Goal: Communication & Community: Answer question/provide support

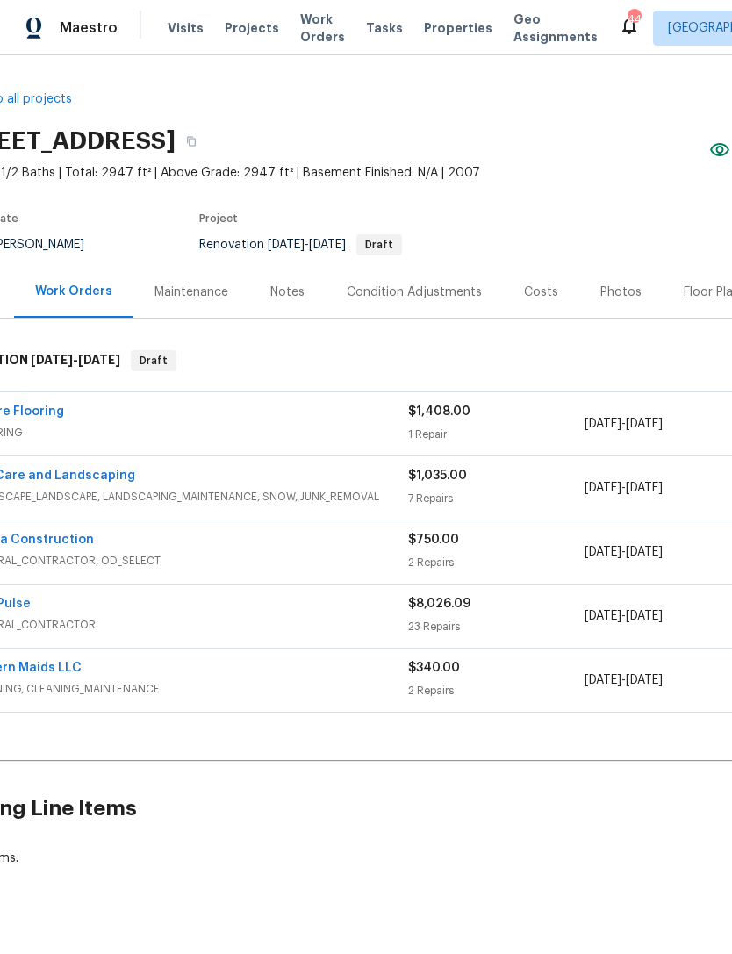
scroll to position [0, 55]
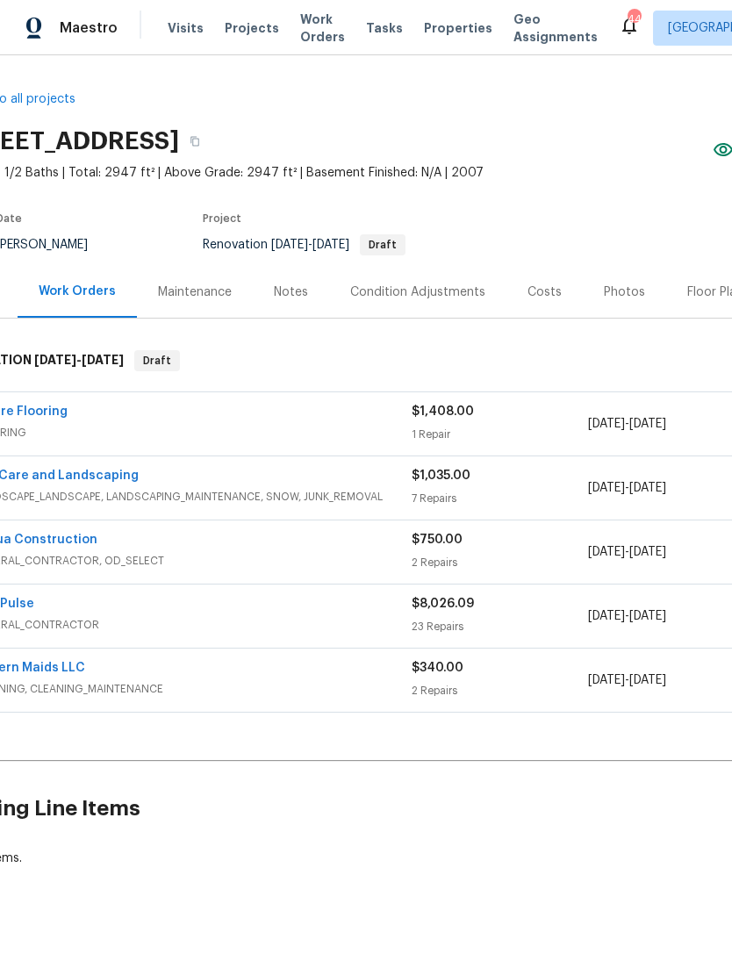
click at [46, 413] on link "Empire Flooring" at bounding box center [20, 412] width 96 height 12
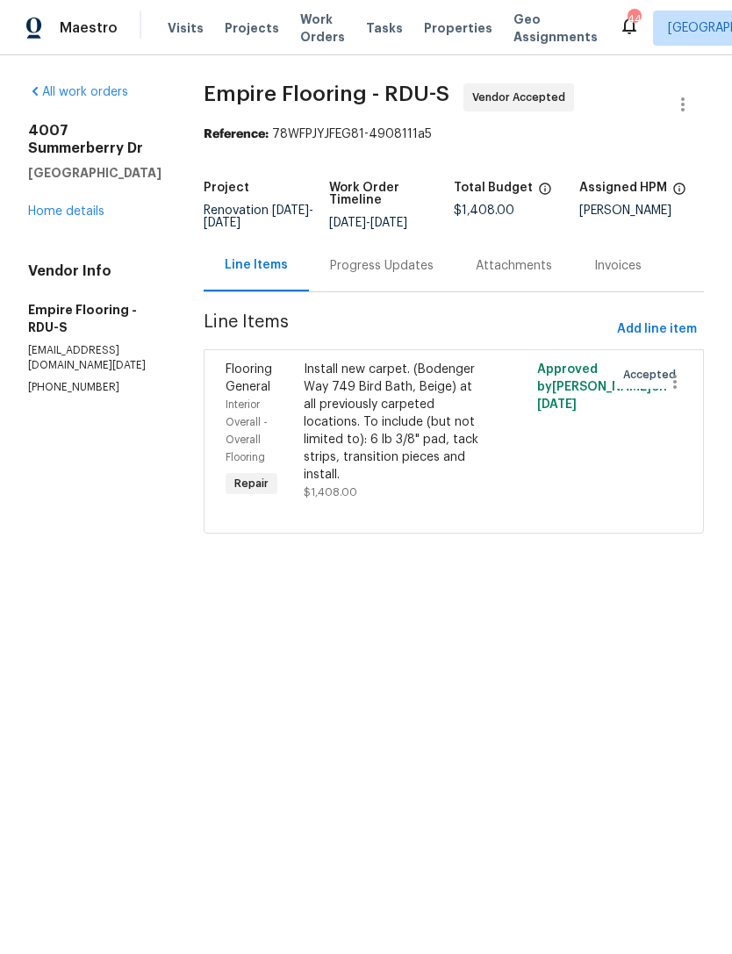
click at [385, 275] on div "Progress Updates" at bounding box center [382, 266] width 104 height 18
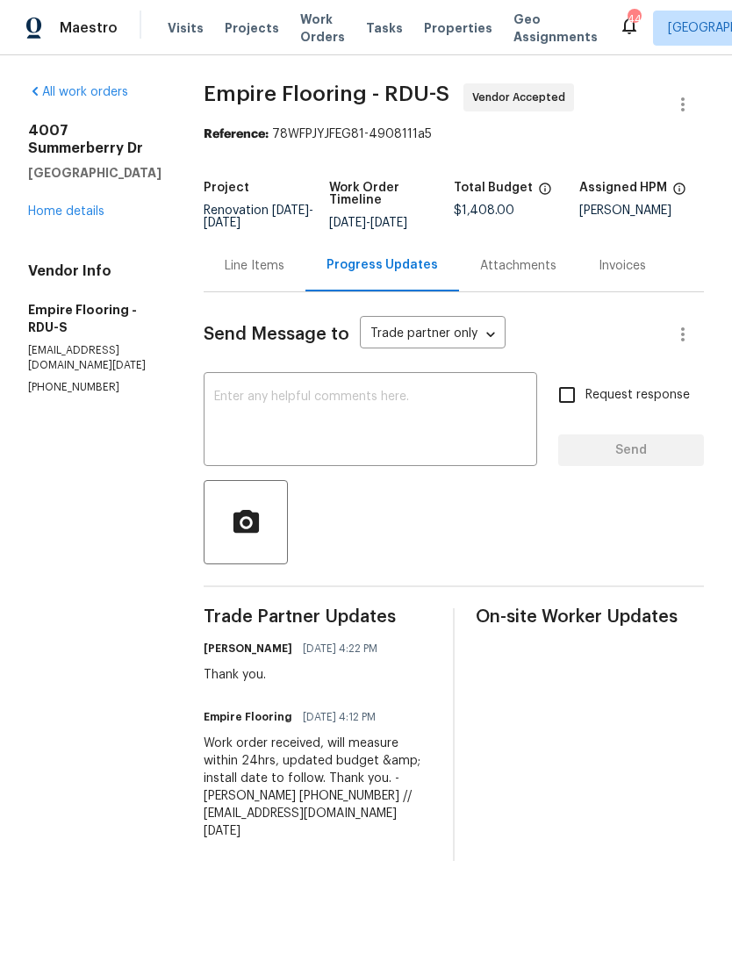
click at [303, 430] on textarea at bounding box center [370, 421] width 313 height 61
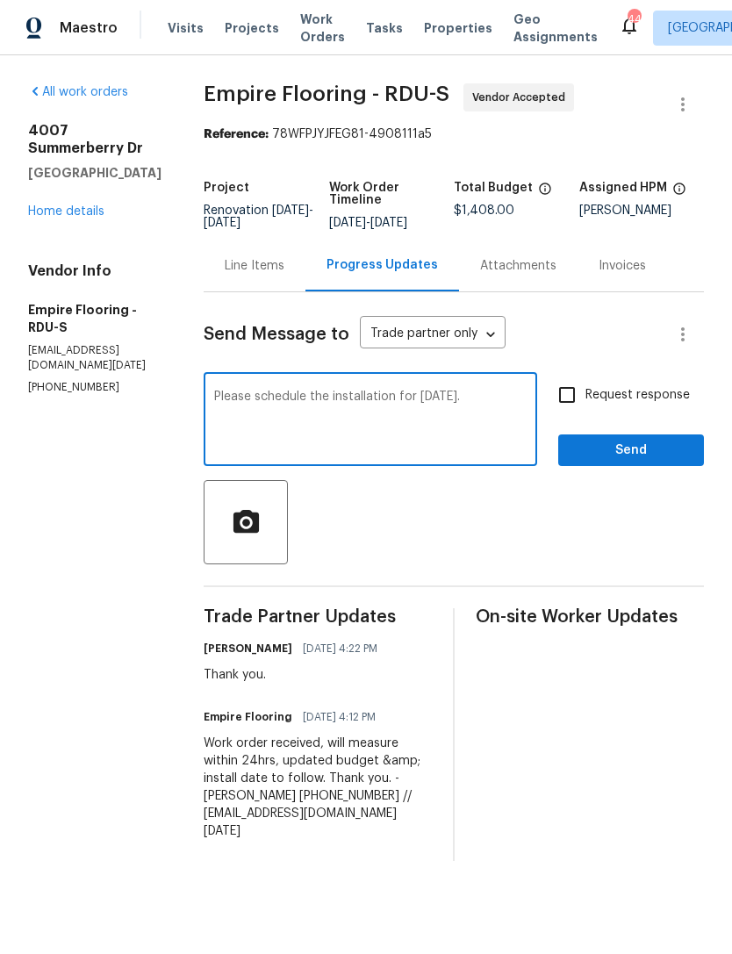
type textarea "Please schedule the installation for Tuesday 9/9."
click at [562, 412] on input "Request response" at bounding box center [567, 395] width 37 height 37
checkbox input "true"
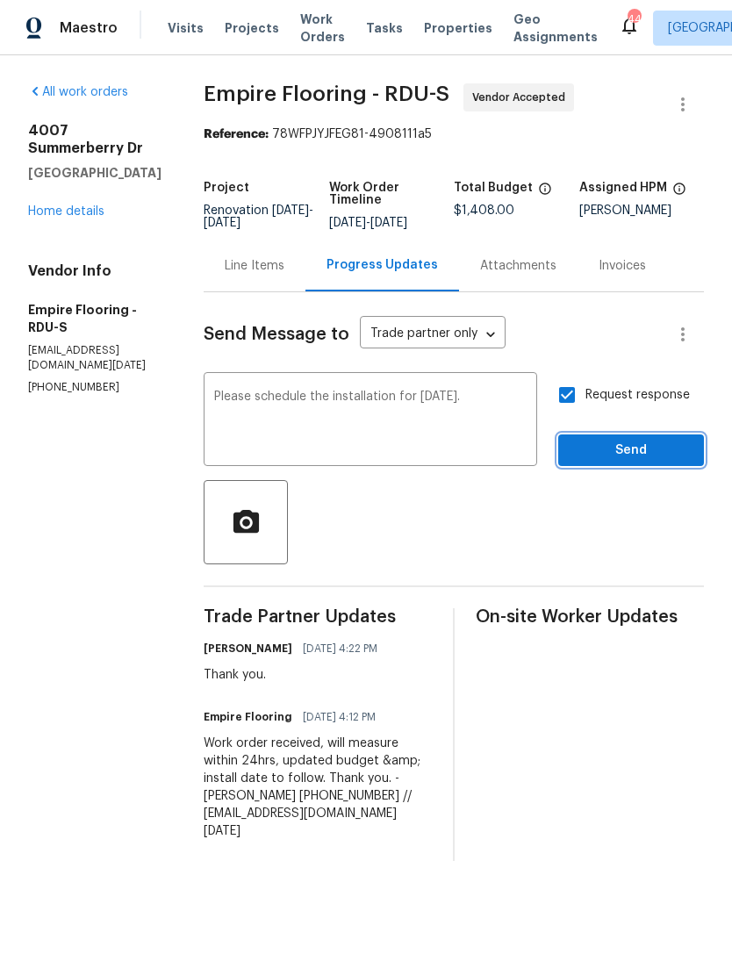
click at [613, 462] on span "Send" at bounding box center [631, 451] width 118 height 22
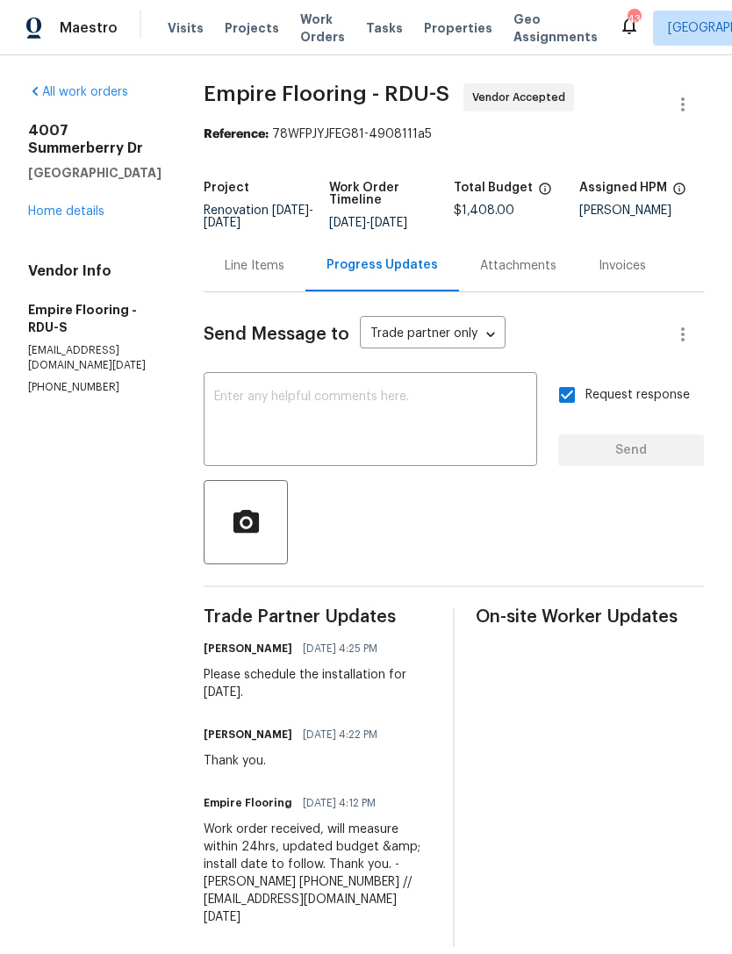
click at [68, 209] on div "All work orders 4007 Summerberry Dr Fayetteville, NC 28306 Home details Vendor …" at bounding box center [94, 239] width 133 height 312
click at [77, 205] on link "Home details" at bounding box center [66, 211] width 76 height 12
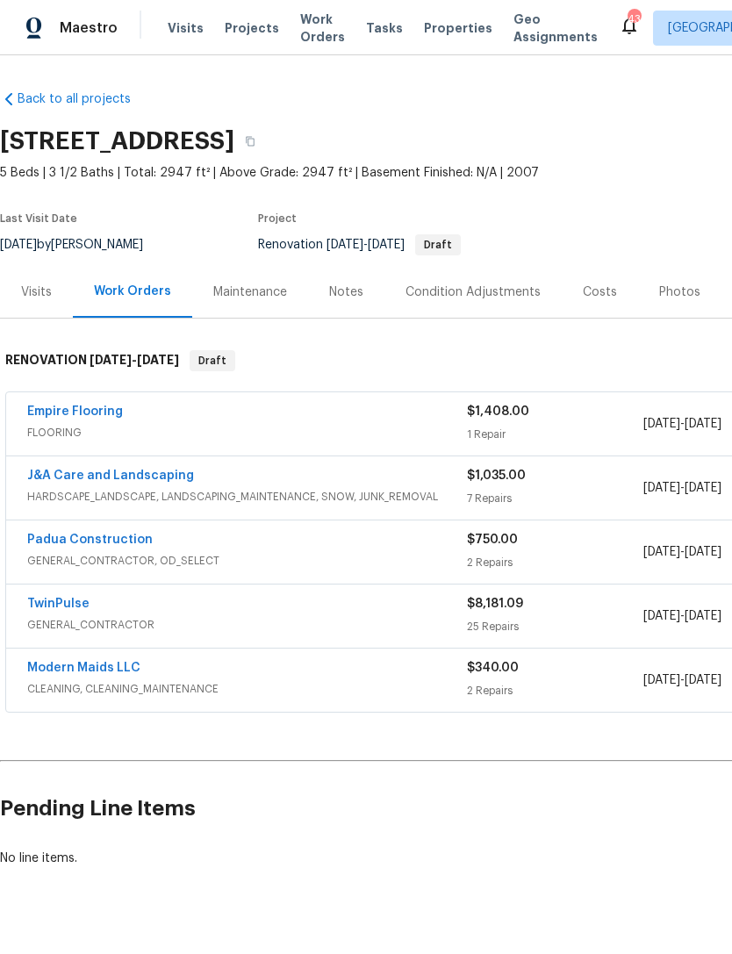
click at [75, 606] on link "TwinPulse" at bounding box center [58, 604] width 62 height 12
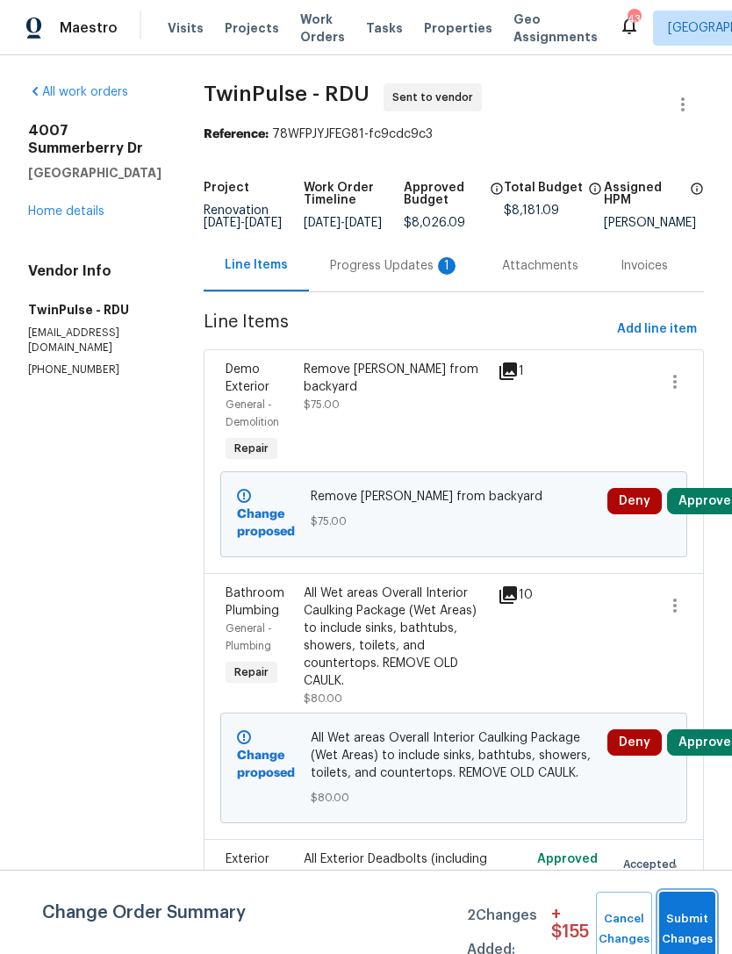
click at [686, 923] on button "Submit Changes" at bounding box center [687, 929] width 56 height 75
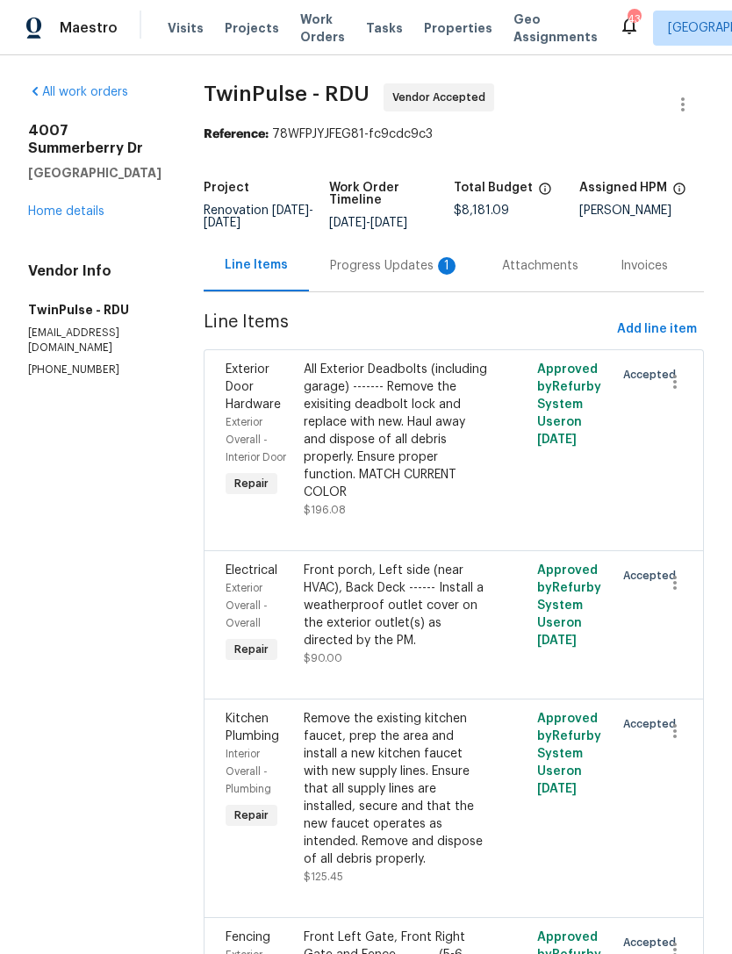
click at [384, 274] on div "Progress Updates 1" at bounding box center [395, 266] width 130 height 18
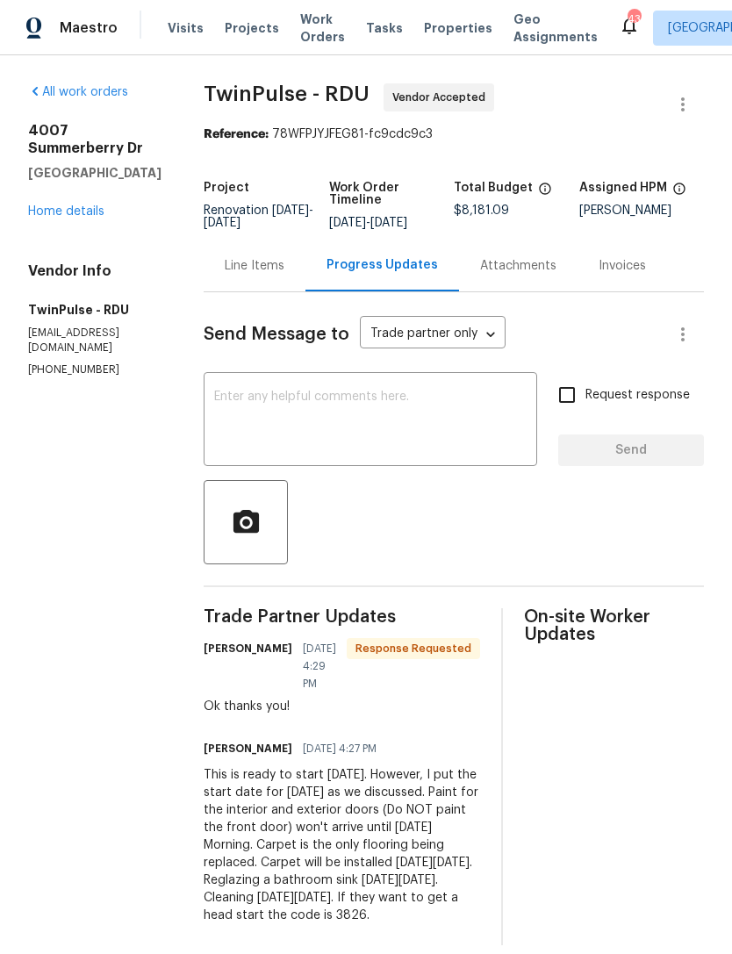
click at [67, 218] on link "Home details" at bounding box center [66, 211] width 76 height 12
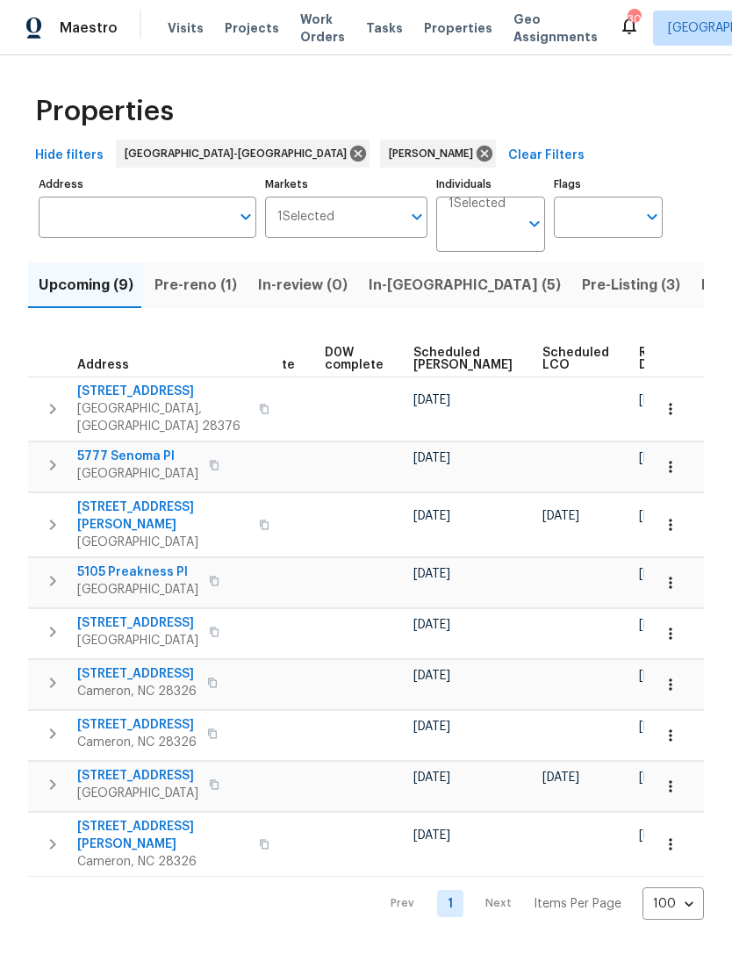
scroll to position [0, 442]
click at [677, 458] on icon "button" at bounding box center [671, 467] width 18 height 18
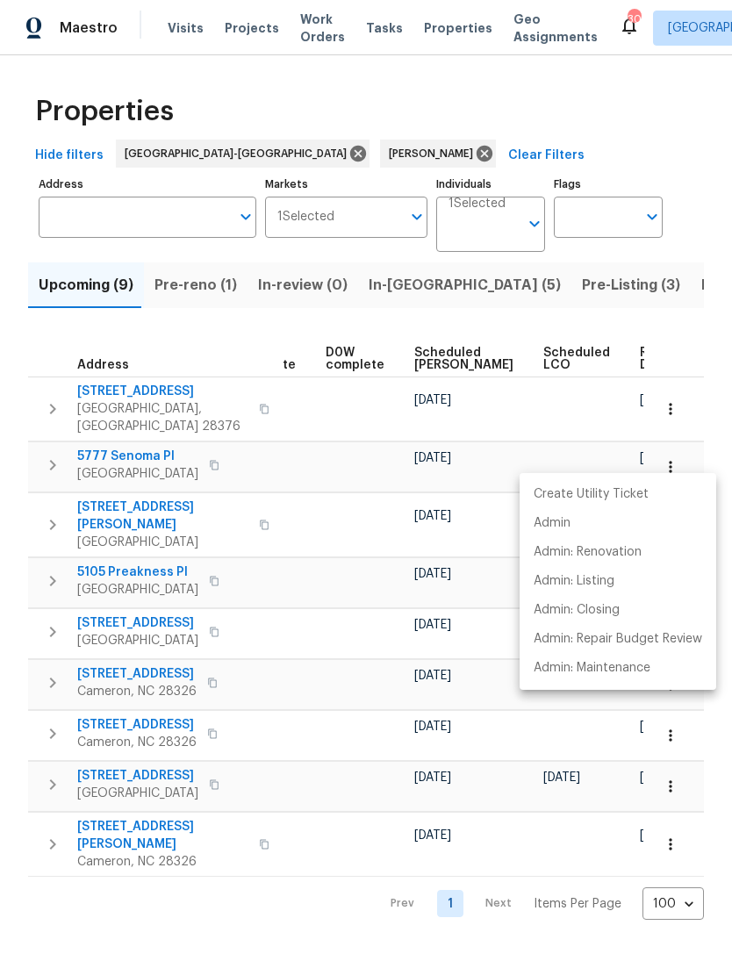
click at [249, 601] on div at bounding box center [366, 477] width 732 height 954
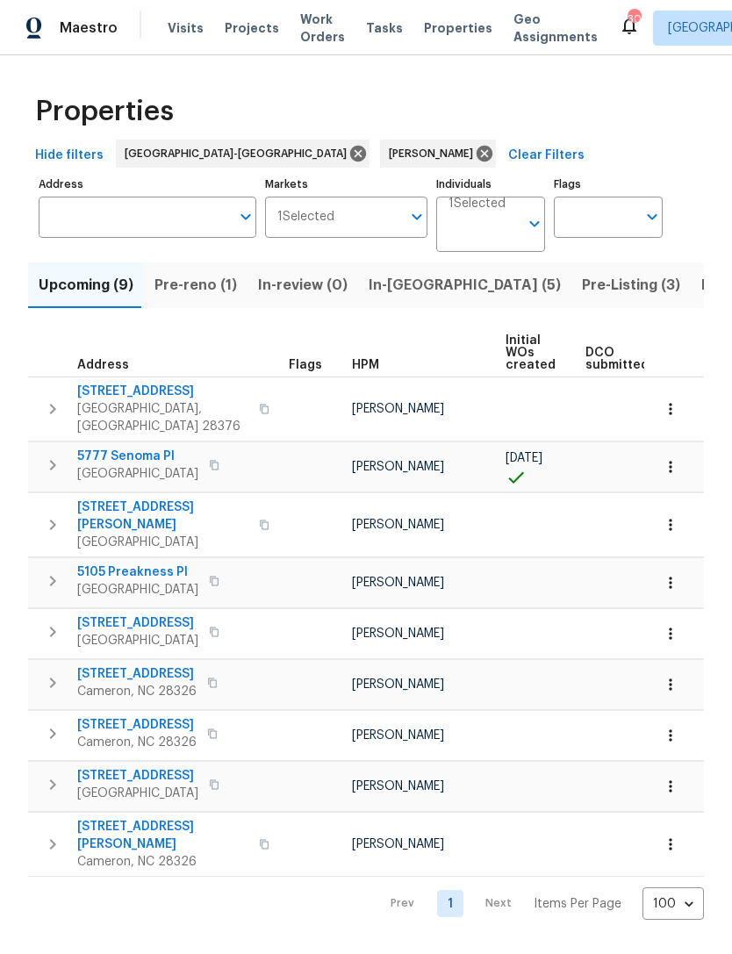
scroll to position [0, 0]
click at [125, 448] on span "5777 Senoma Pl" at bounding box center [137, 457] width 121 height 18
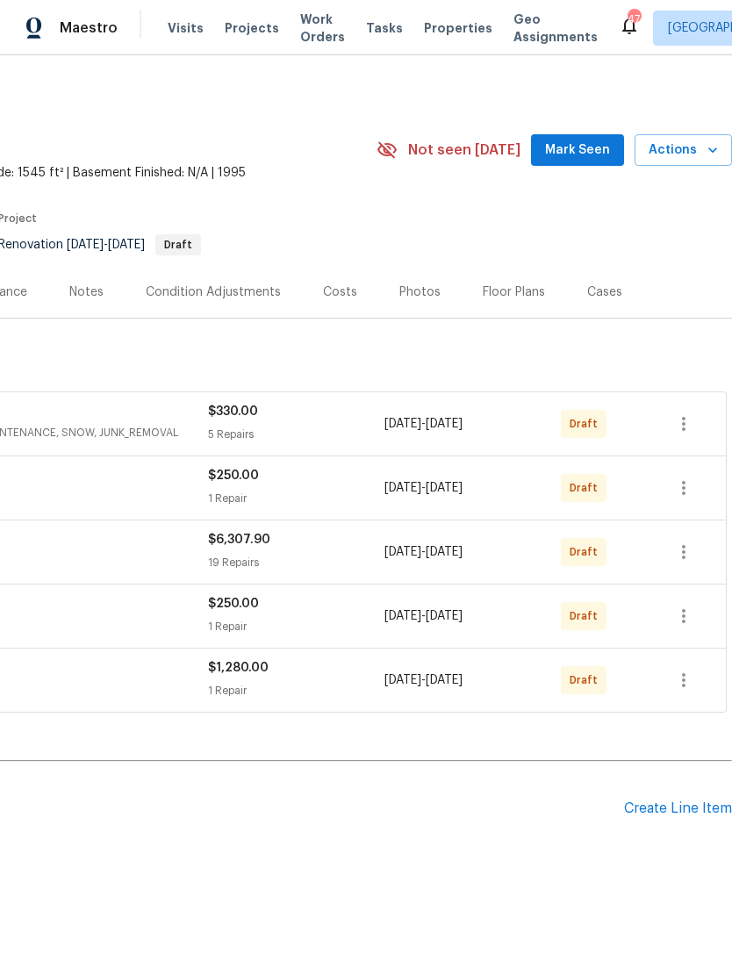
scroll to position [0, 260]
click at [690, 555] on icon "button" at bounding box center [683, 552] width 21 height 21
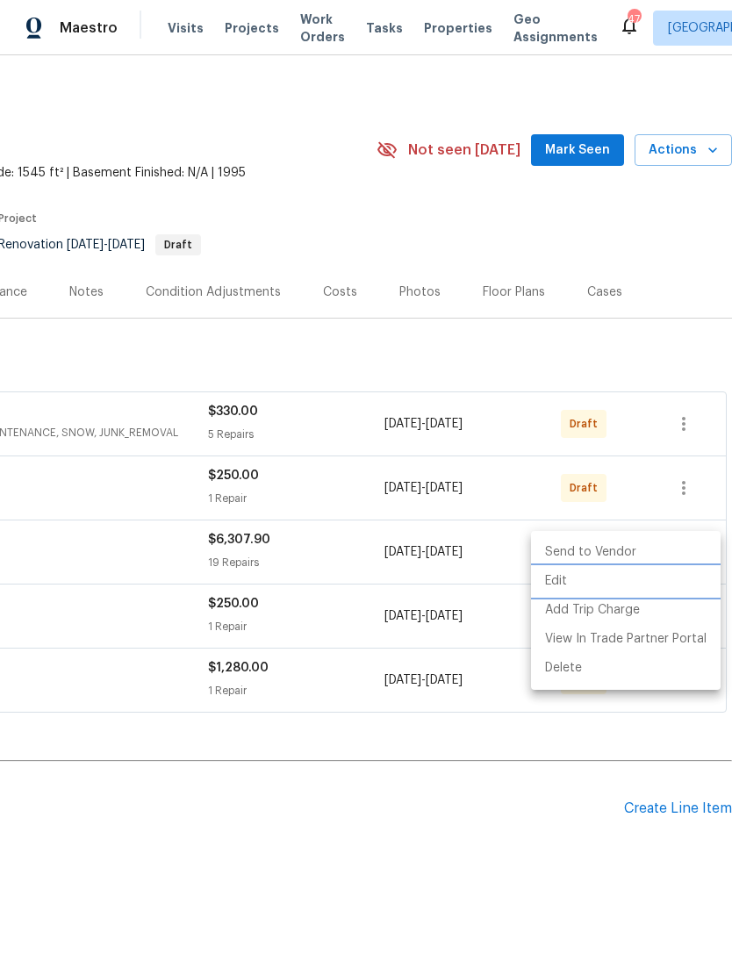
click at [564, 583] on li "Edit" at bounding box center [626, 581] width 190 height 29
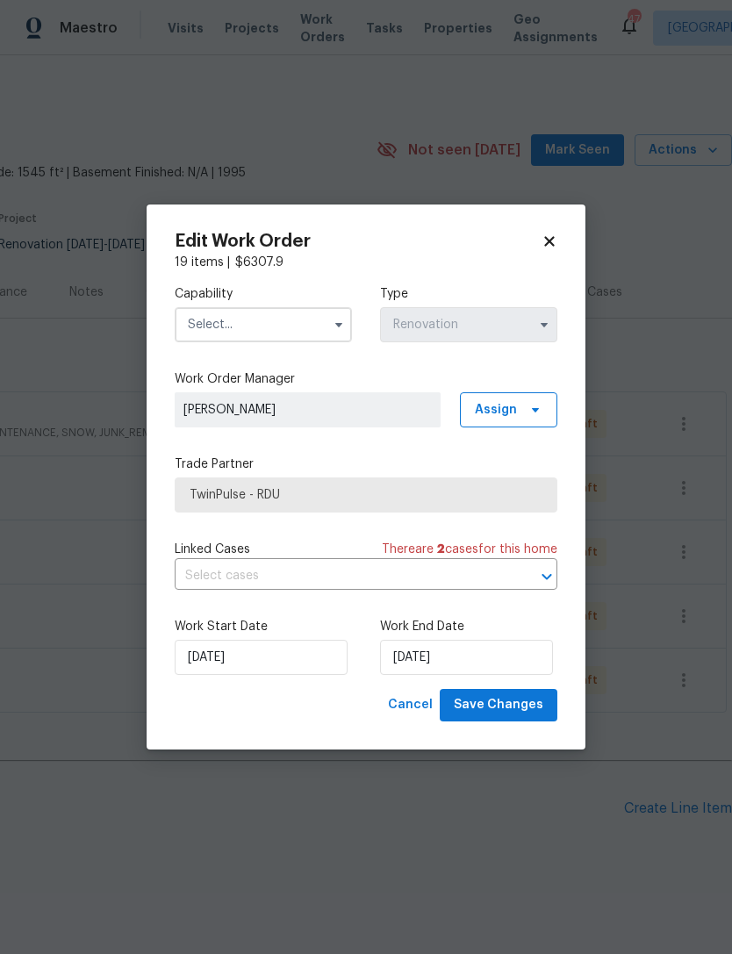
click at [235, 320] on input "text" at bounding box center [263, 324] width 177 height 35
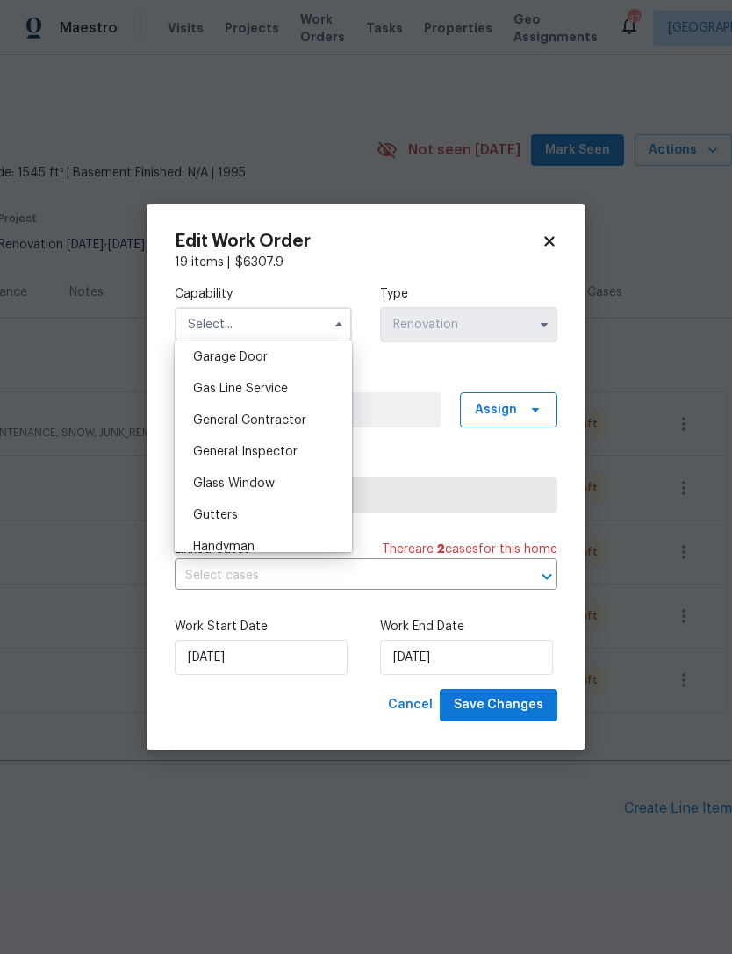
scroll to position [780, 0]
click at [296, 420] on span "General Contractor" at bounding box center [249, 421] width 113 height 12
type input "General Contractor"
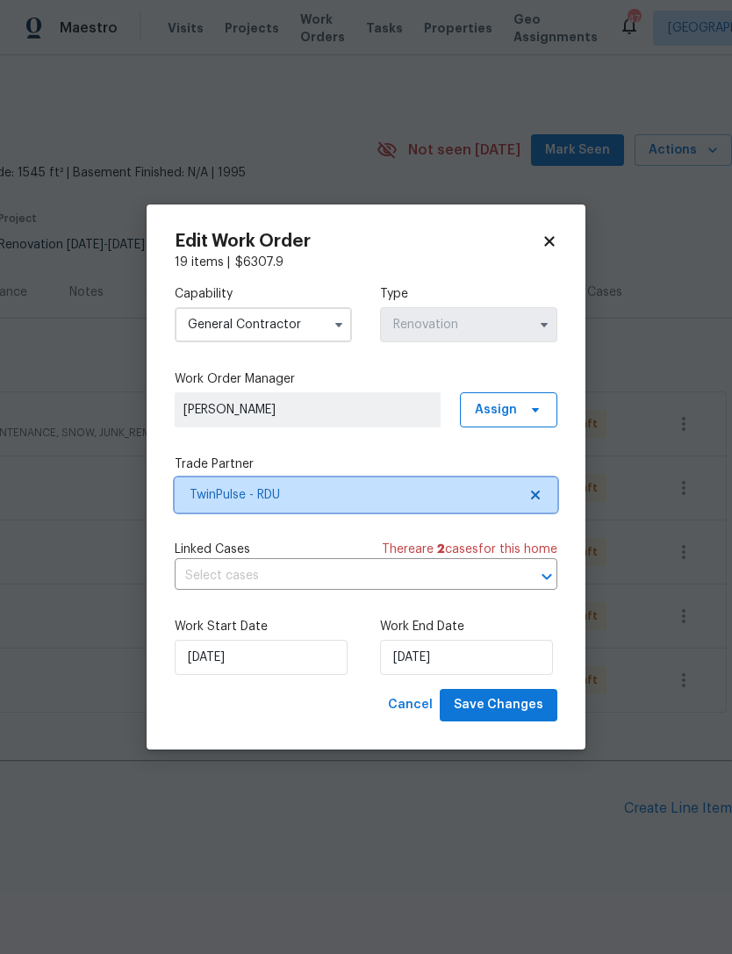
click at [309, 488] on span "TwinPulse - RDU" at bounding box center [353, 495] width 327 height 18
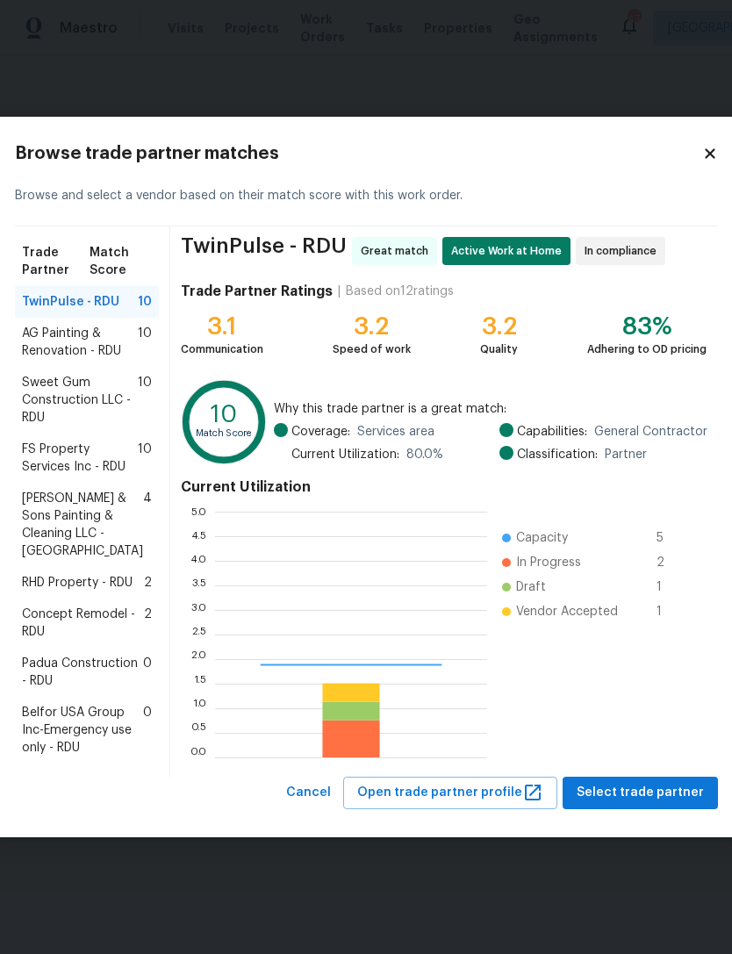
scroll to position [246, 272]
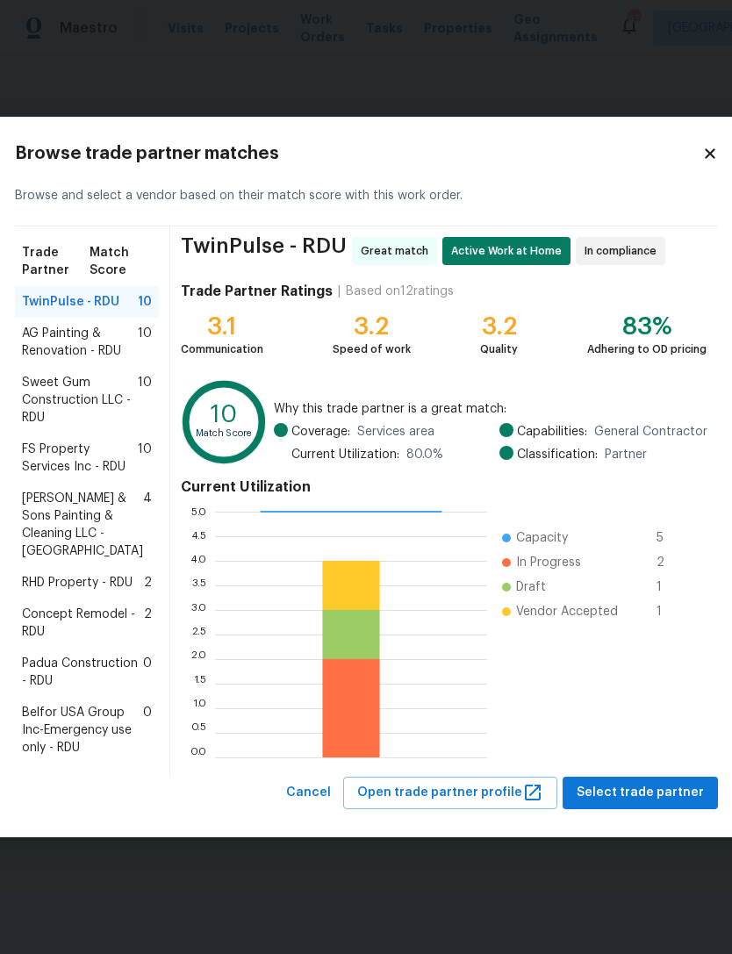
click at [84, 690] on span "Padua Construction - RDU" at bounding box center [82, 672] width 121 height 35
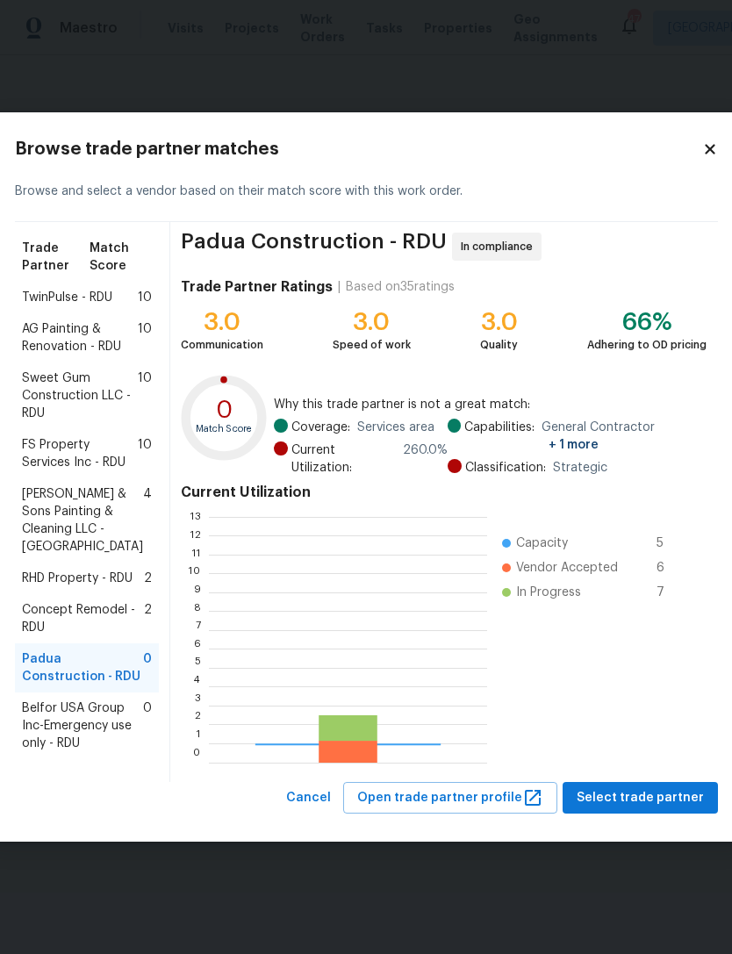
scroll to position [246, 278]
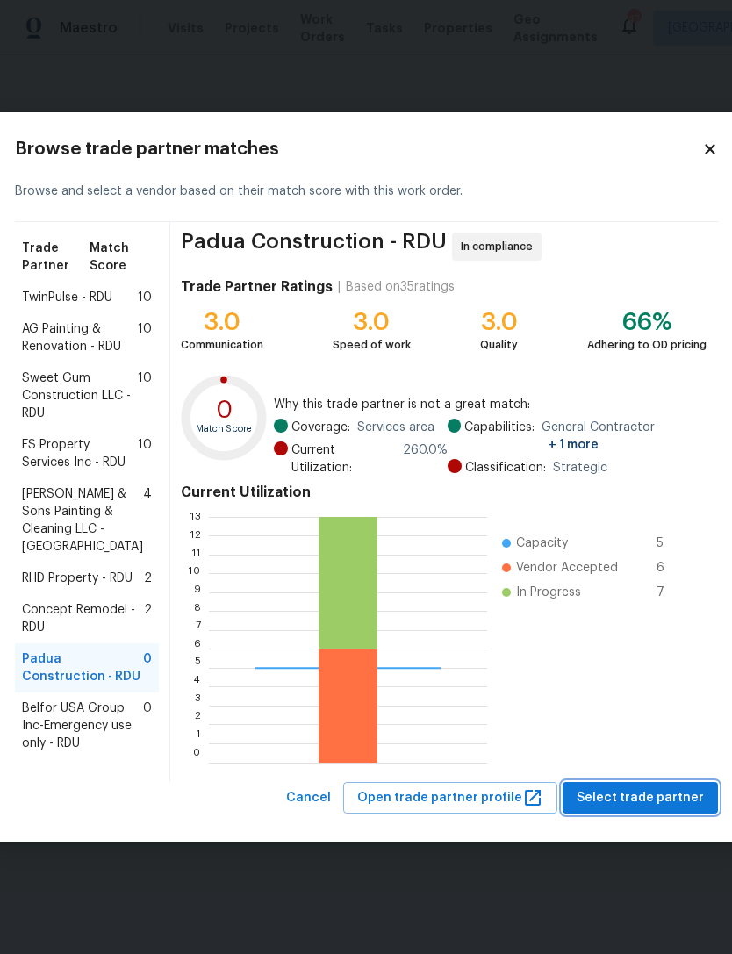
click at [646, 809] on span "Select trade partner" at bounding box center [640, 798] width 127 height 22
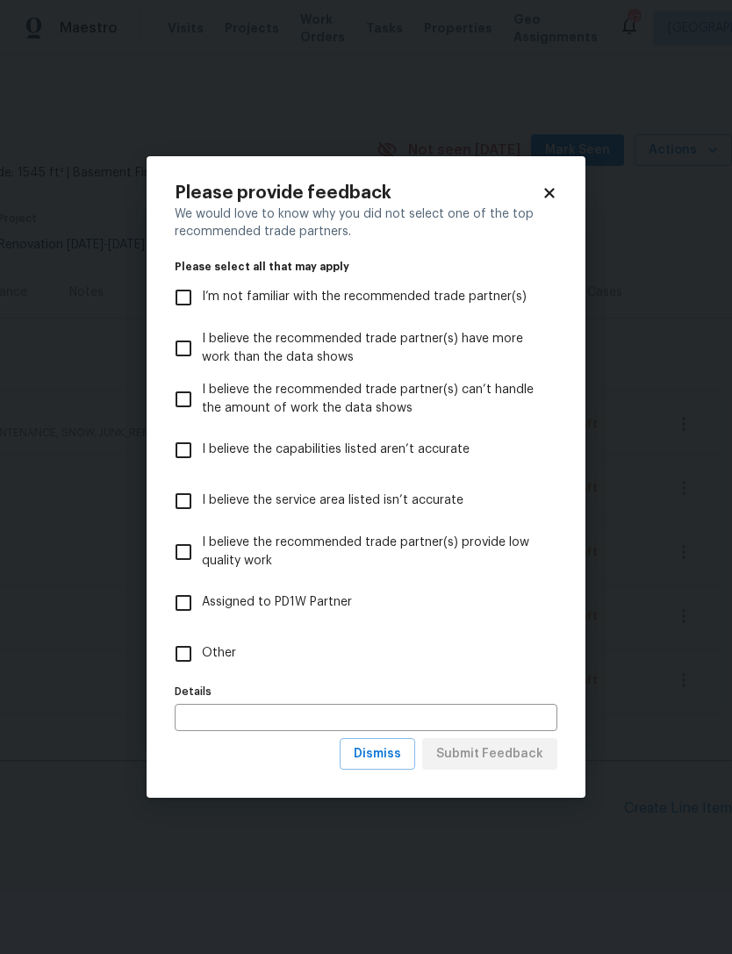
click at [186, 648] on input "Other" at bounding box center [183, 654] width 37 height 37
checkbox input "true"
click at [511, 755] on span "Submit Feedback" at bounding box center [489, 755] width 107 height 22
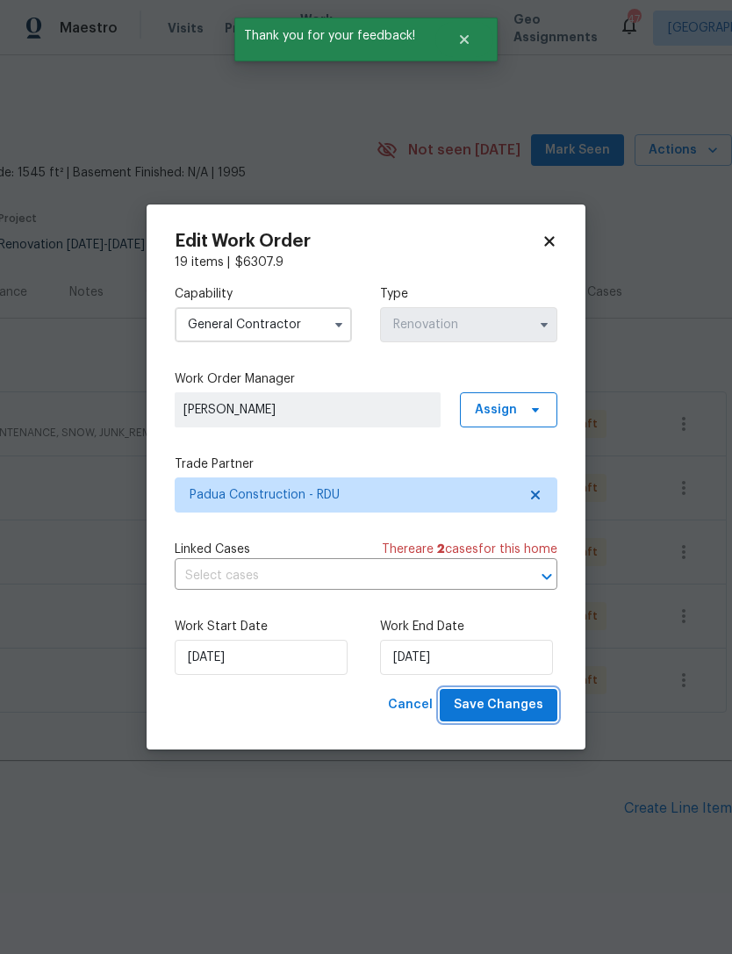
click at [516, 710] on span "Save Changes" at bounding box center [499, 705] width 90 height 22
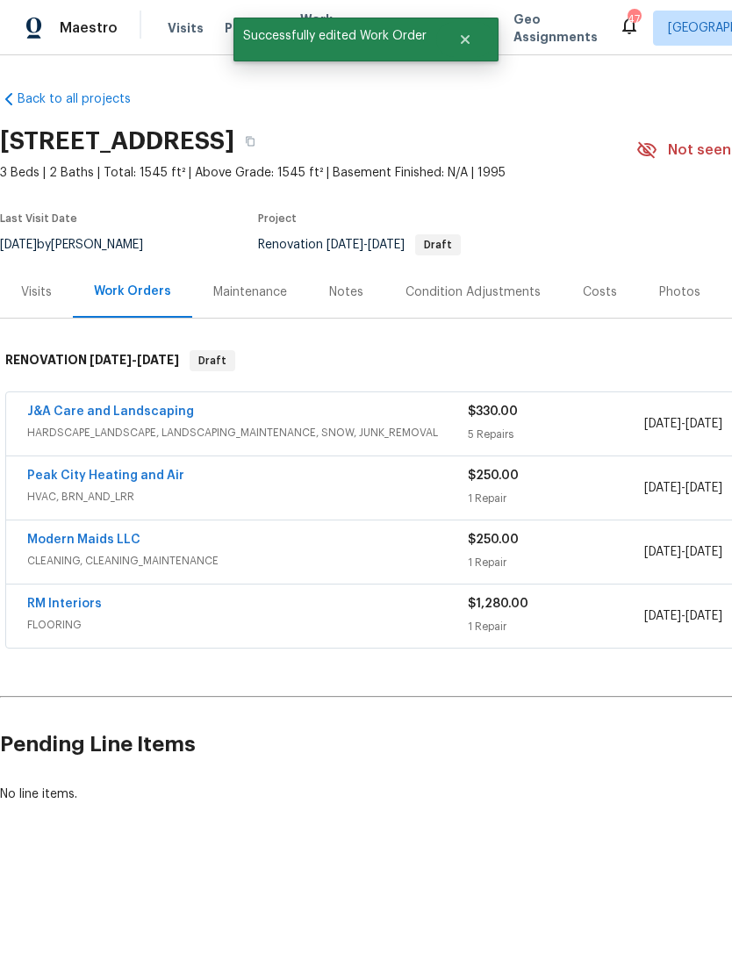
scroll to position [0, 0]
click at [345, 291] on div "Notes" at bounding box center [346, 293] width 34 height 18
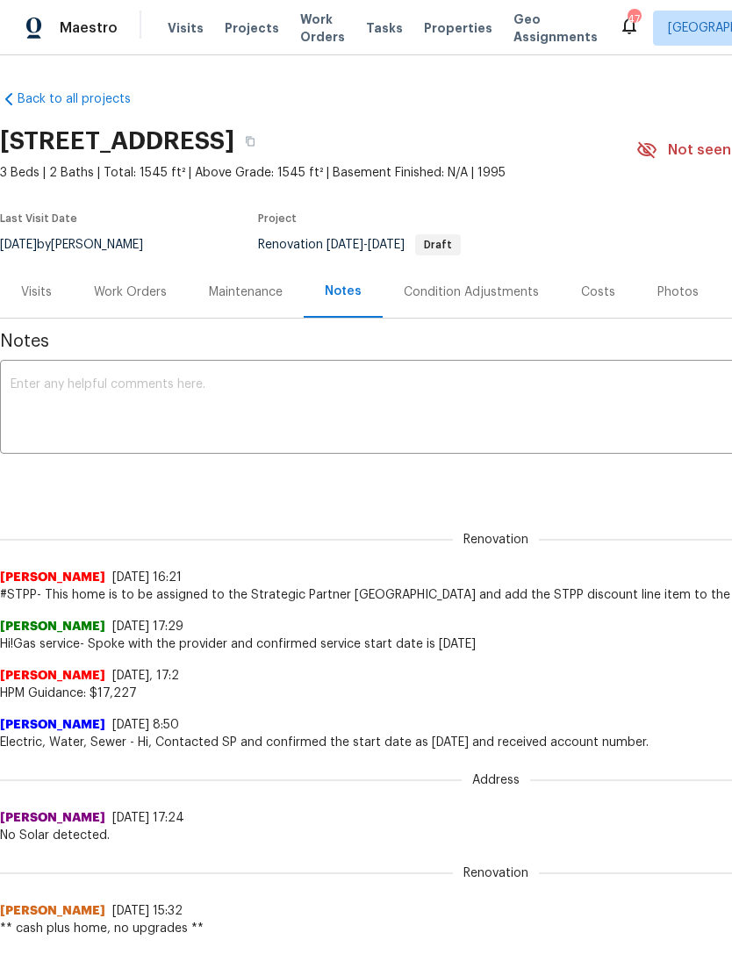
click at [35, 293] on div "Visits" at bounding box center [36, 293] width 31 height 18
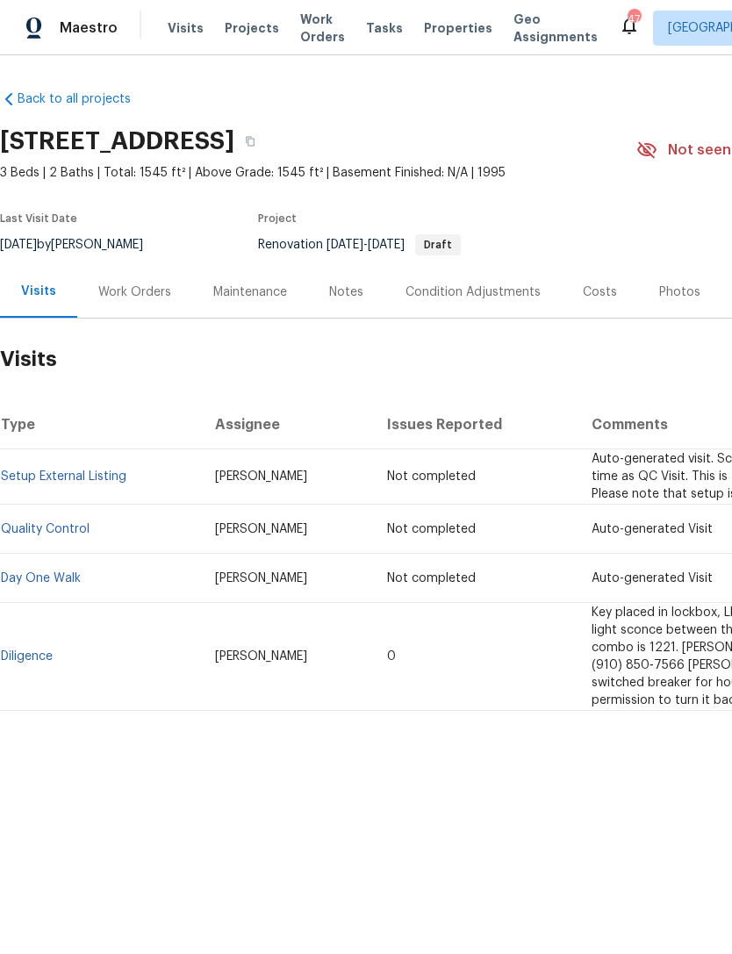
click at [127, 300] on div "Work Orders" at bounding box center [134, 293] width 73 height 18
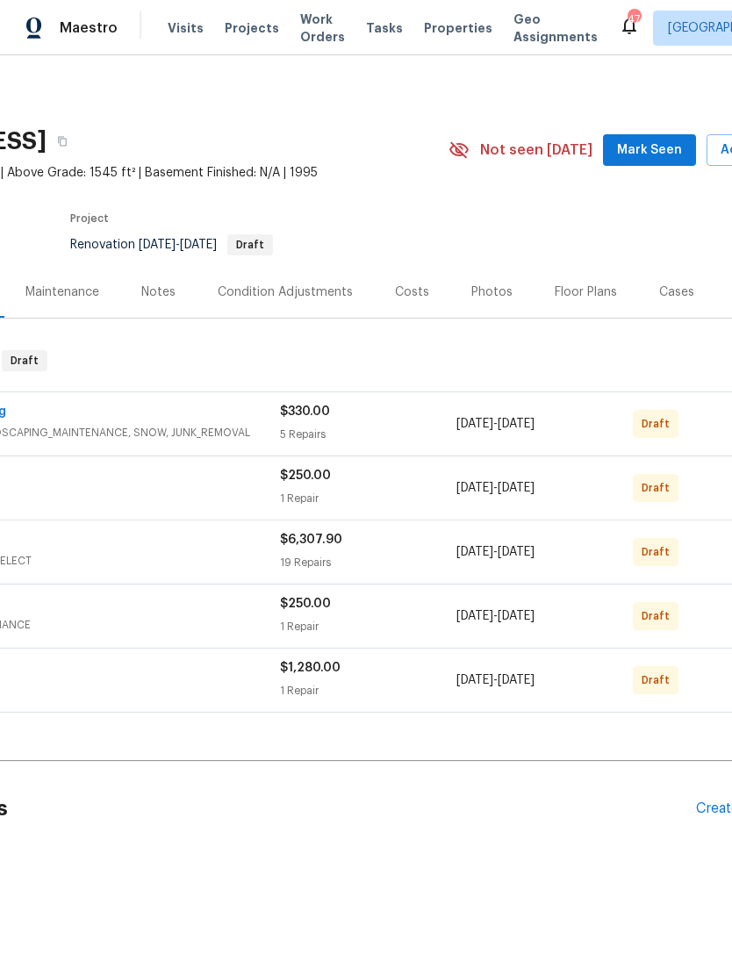
scroll to position [0, 200]
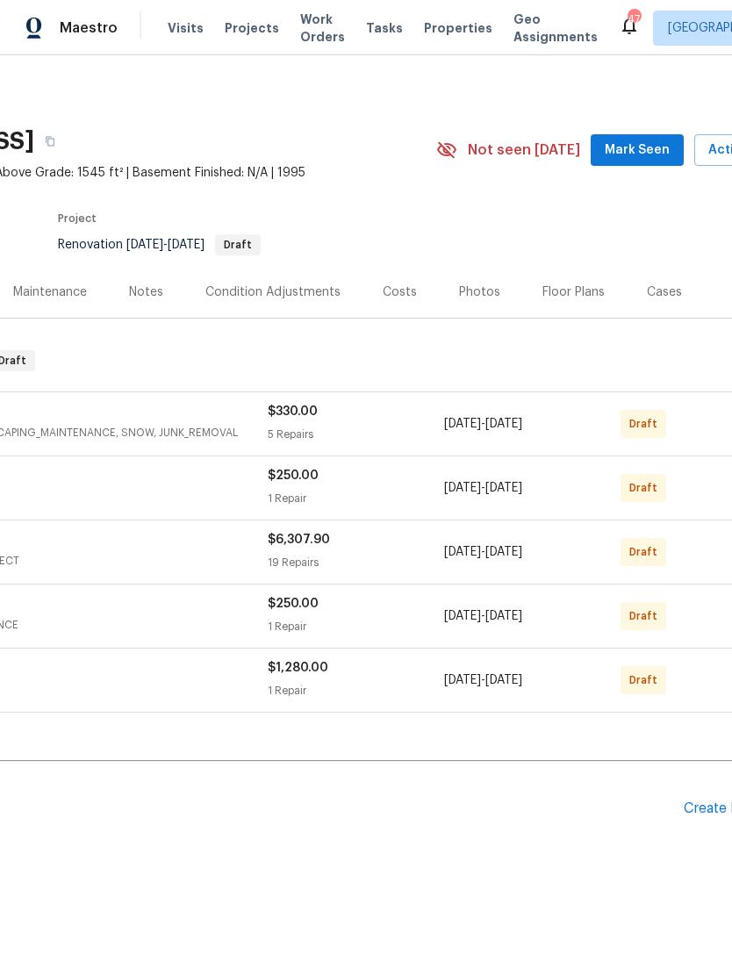
click at [396, 290] on div "Costs" at bounding box center [400, 293] width 34 height 18
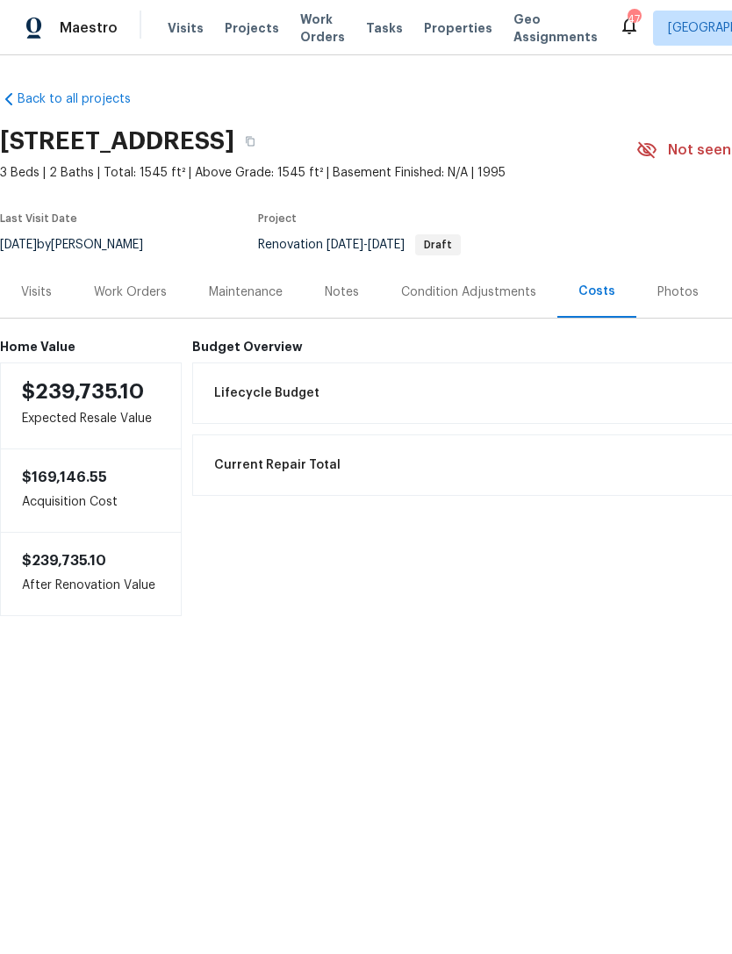
click at [456, 288] on div "Condition Adjustments" at bounding box center [468, 293] width 135 height 18
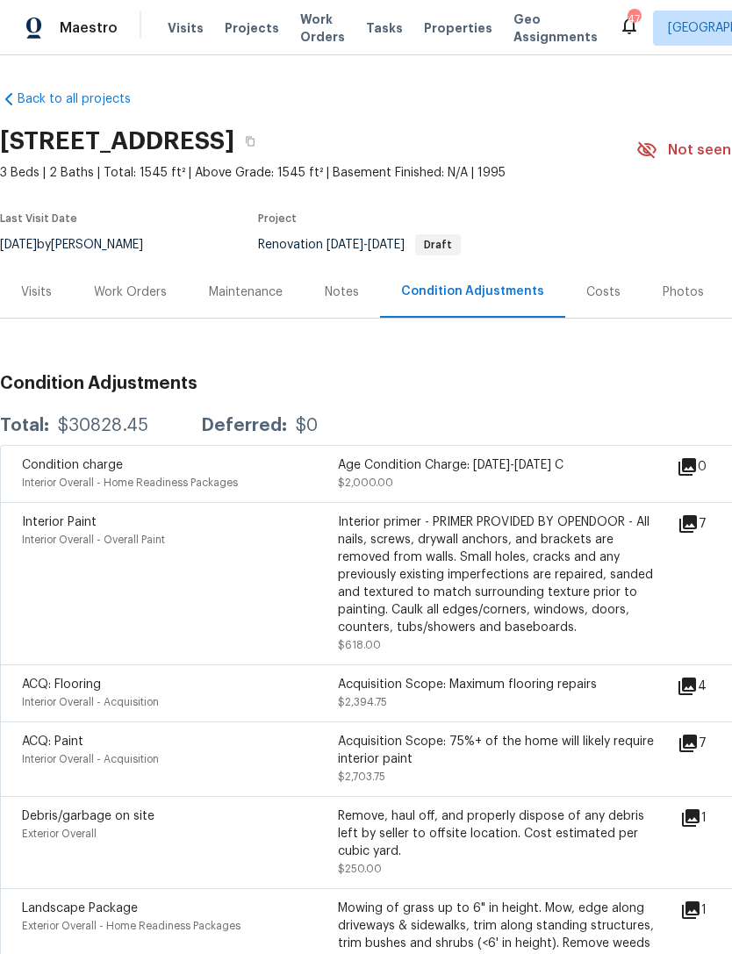
click at [697, 519] on icon at bounding box center [688, 524] width 18 height 18
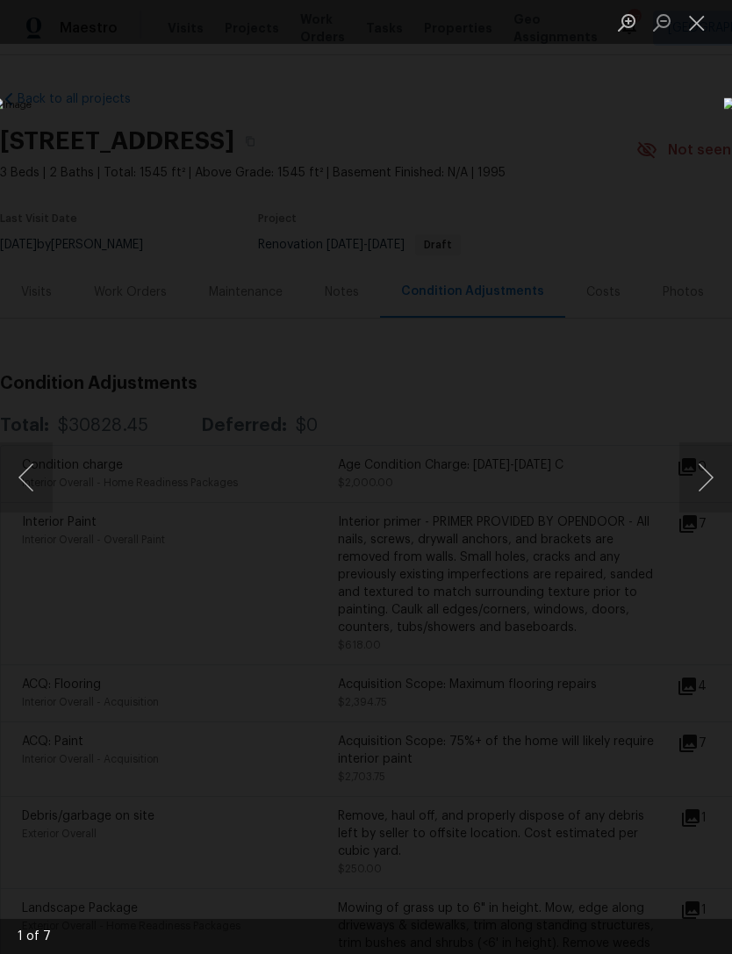
click at [715, 483] on button "Next image" at bounding box center [705, 477] width 53 height 70
click at [714, 481] on button "Next image" at bounding box center [705, 477] width 53 height 70
click at [711, 482] on button "Next image" at bounding box center [705, 477] width 53 height 70
click at [715, 493] on button "Next image" at bounding box center [705, 477] width 53 height 70
click at [706, 26] on button "Close lightbox" at bounding box center [696, 22] width 35 height 31
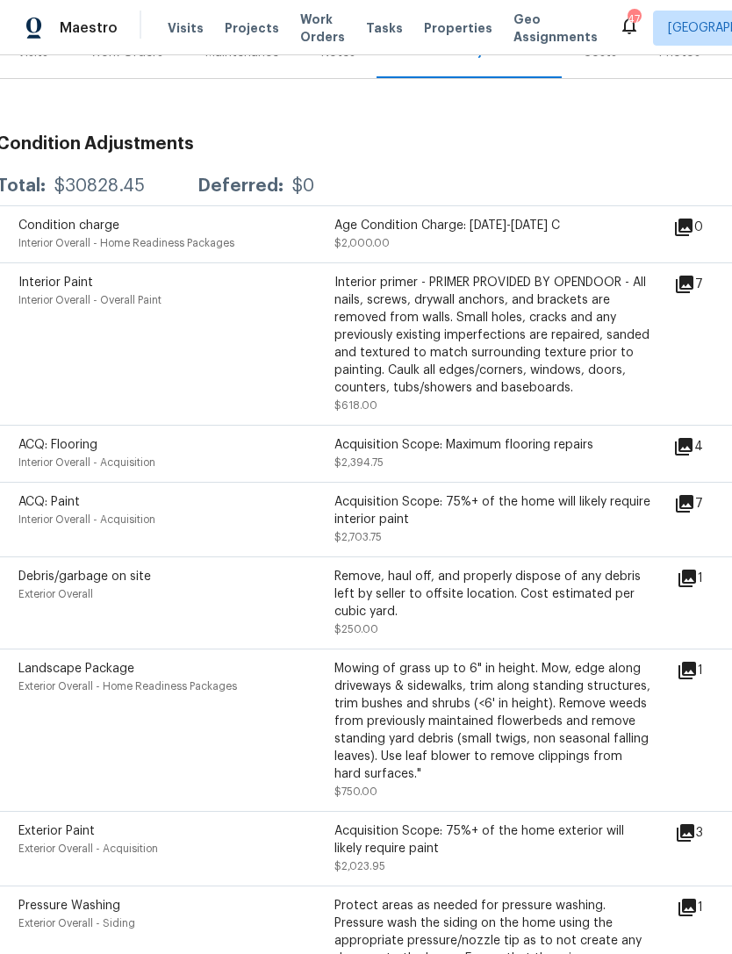
scroll to position [238, 4]
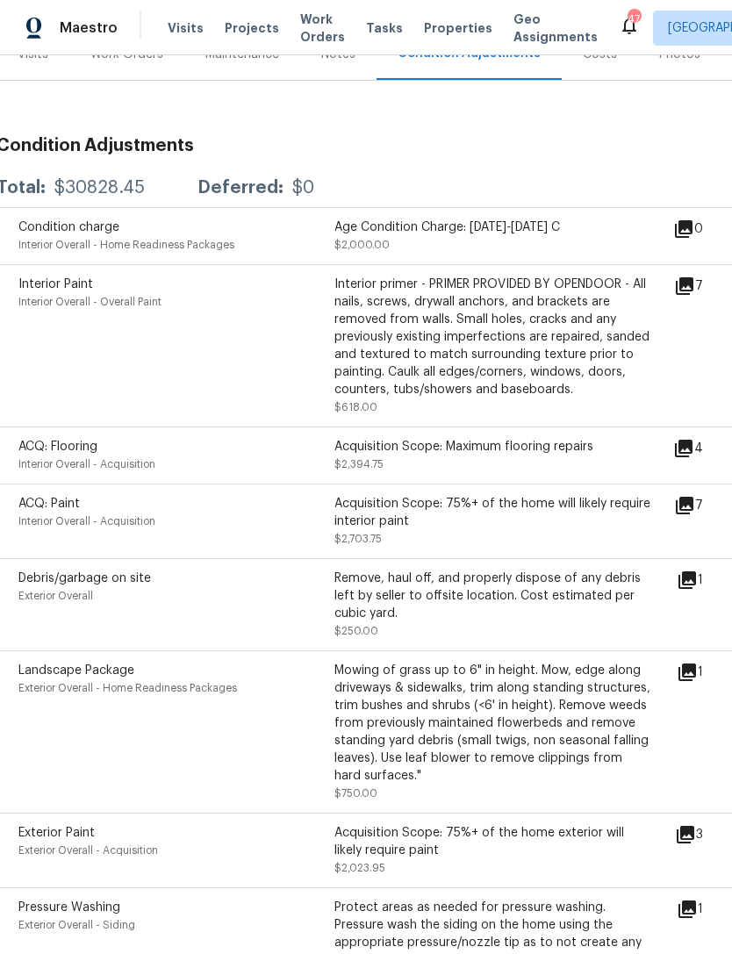
click at [691, 505] on icon at bounding box center [685, 506] width 18 height 18
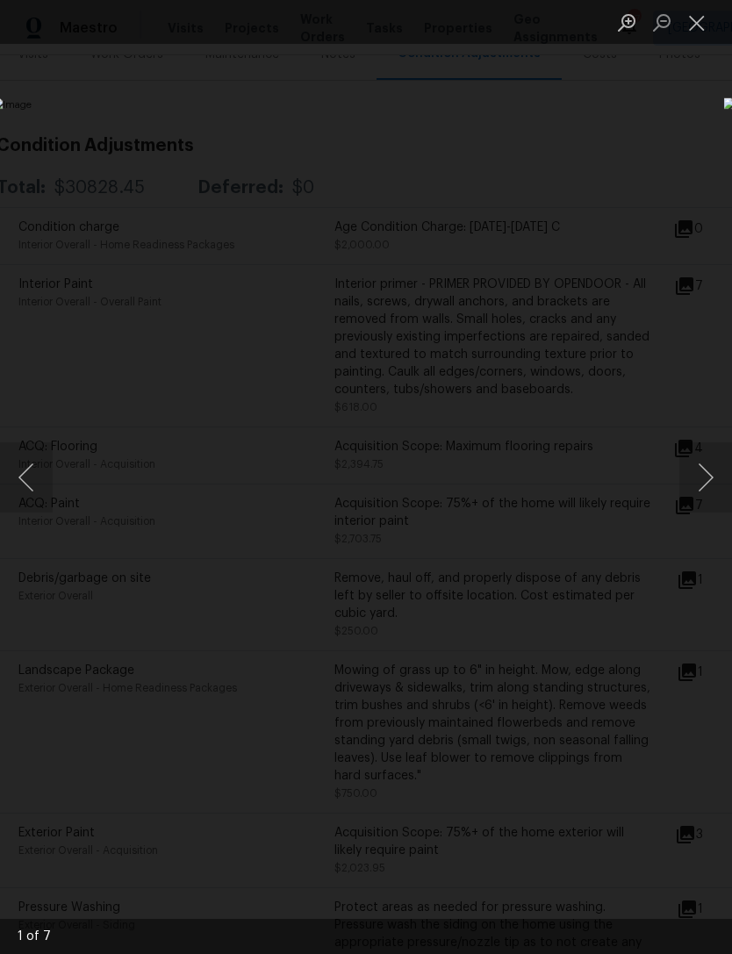
click at [714, 480] on button "Next image" at bounding box center [705, 477] width 53 height 70
click at [715, 487] on button "Next image" at bounding box center [705, 477] width 53 height 70
click at [715, 486] on button "Next image" at bounding box center [705, 477] width 53 height 70
click at [715, 490] on button "Next image" at bounding box center [705, 477] width 53 height 70
click at [715, 491] on button "Next image" at bounding box center [705, 477] width 53 height 70
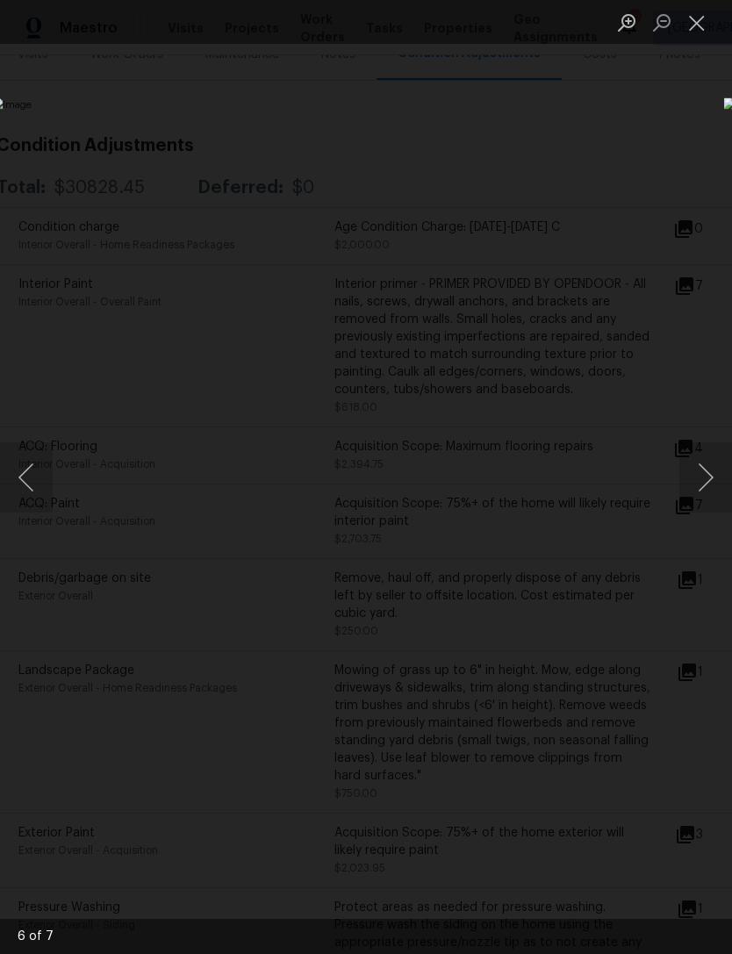
click at [714, 492] on button "Next image" at bounding box center [705, 477] width 53 height 70
click at [713, 492] on button "Next image" at bounding box center [705, 477] width 53 height 70
click at [702, 12] on button "Close lightbox" at bounding box center [696, 22] width 35 height 31
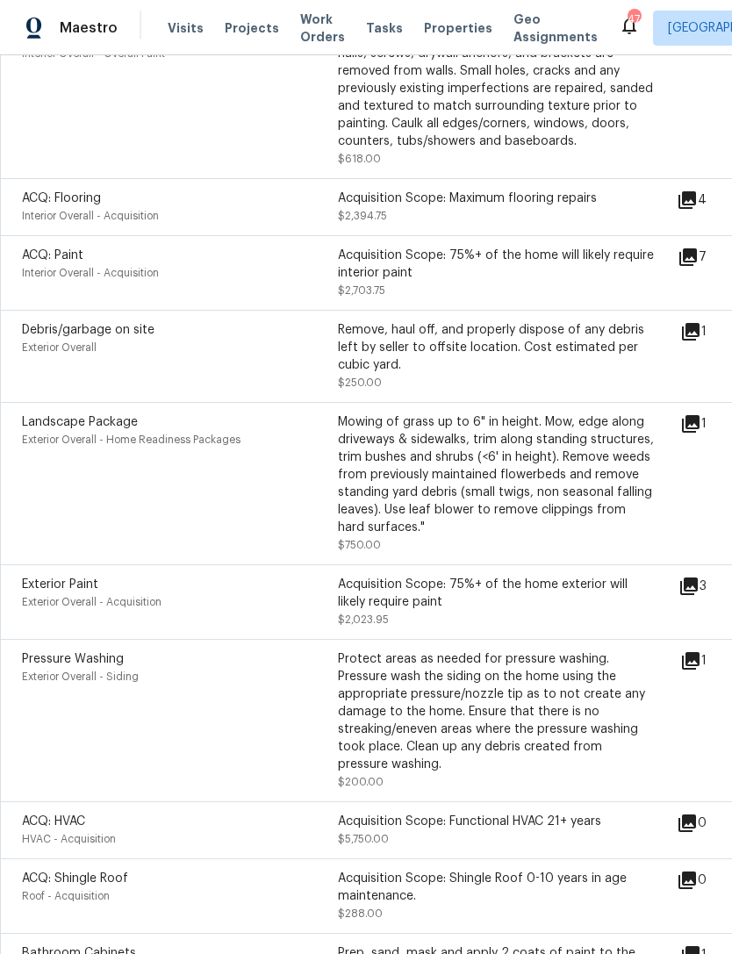
scroll to position [494, 3]
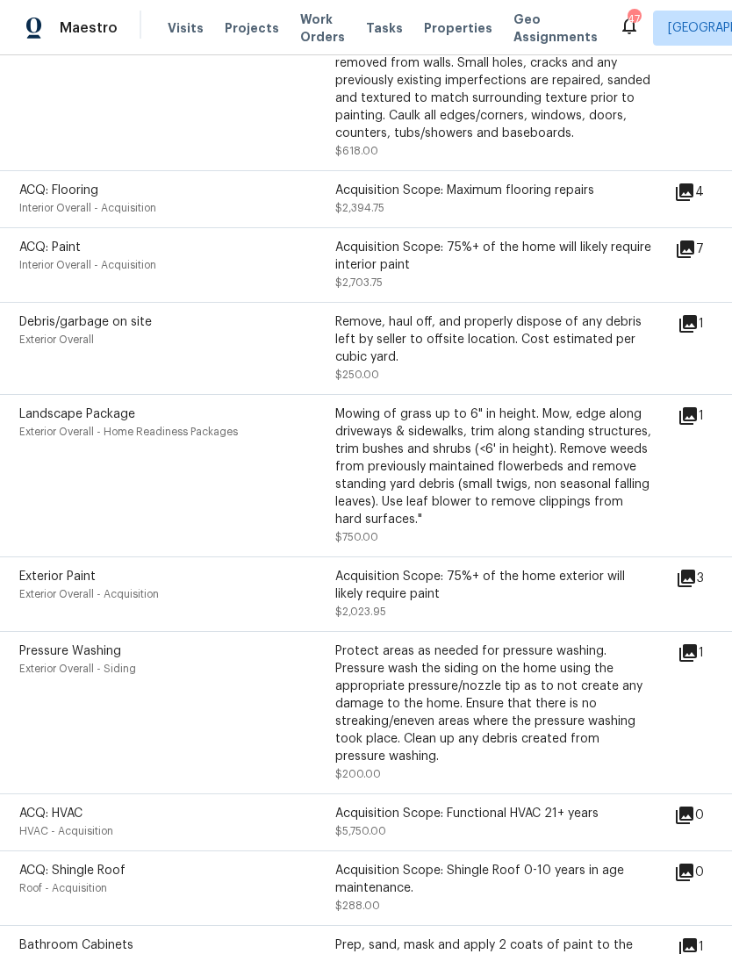
click at [699, 423] on icon at bounding box center [688, 416] width 21 height 21
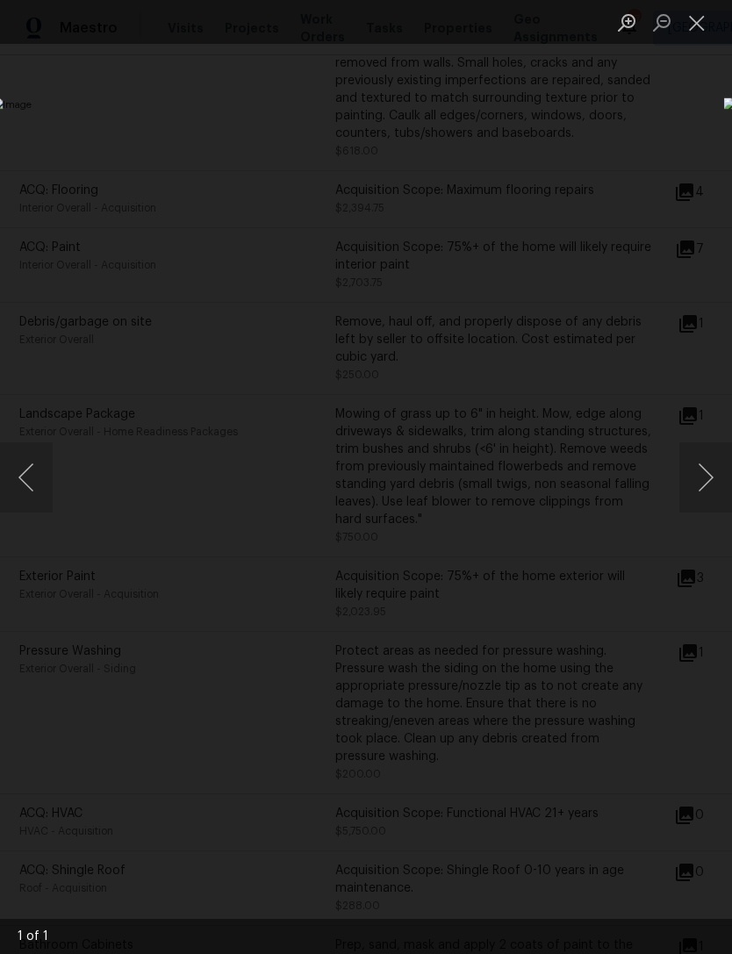
click at [714, 492] on button "Next image" at bounding box center [705, 477] width 53 height 70
click at [713, 492] on button "Next image" at bounding box center [705, 477] width 53 height 70
click at [705, 21] on button "Close lightbox" at bounding box center [696, 22] width 35 height 31
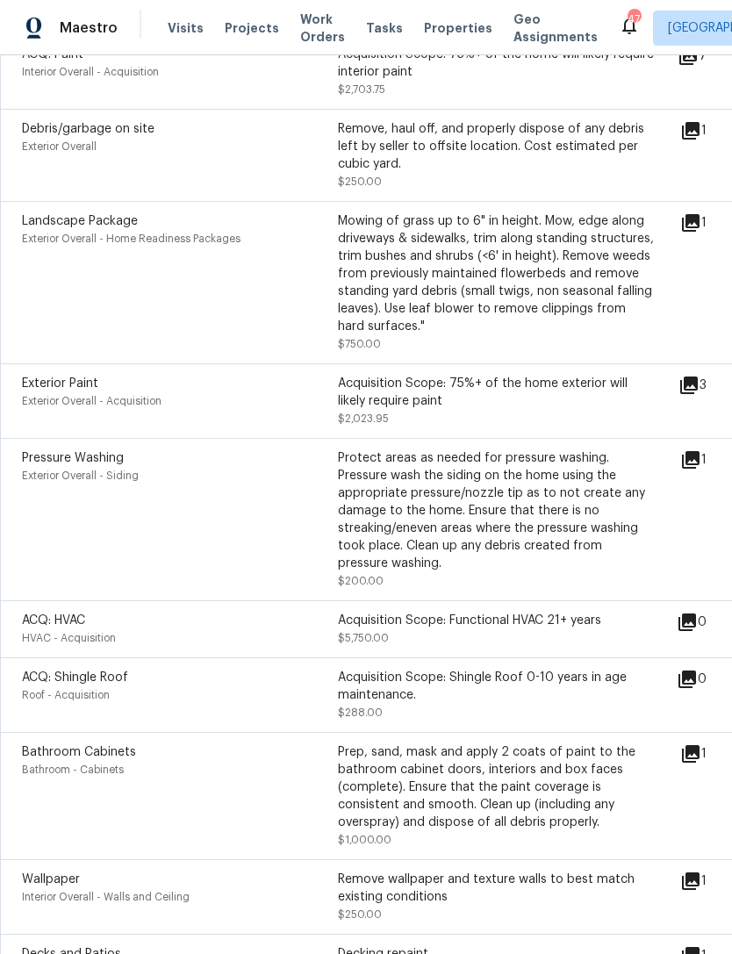
scroll to position [688, 0]
click at [700, 394] on icon at bounding box center [689, 384] width 21 height 21
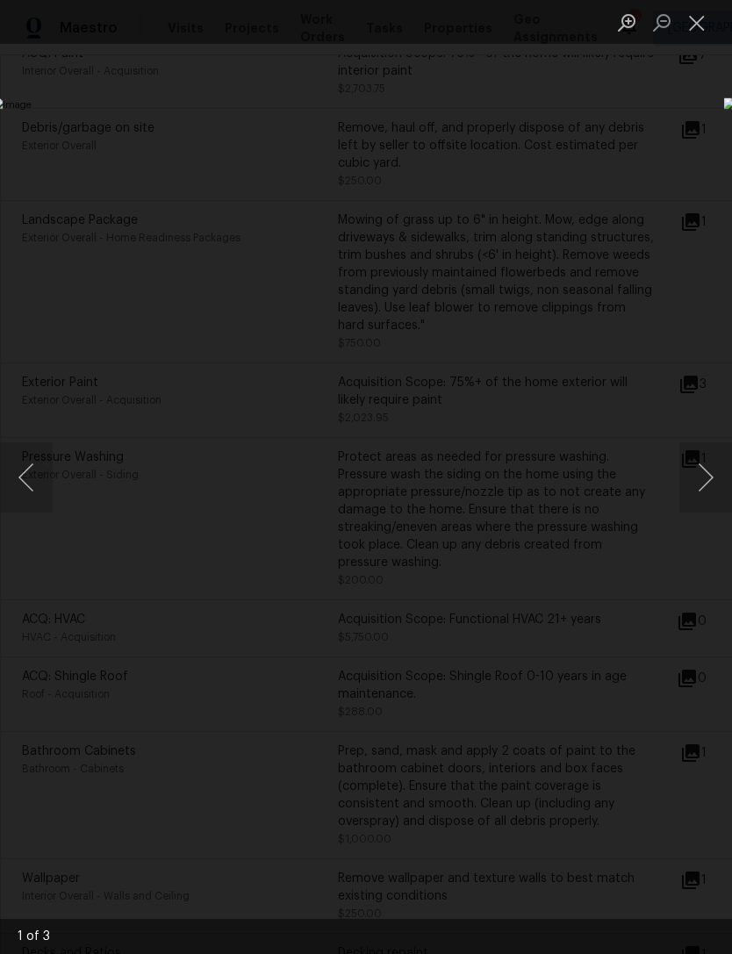
click at [716, 487] on button "Next image" at bounding box center [705, 477] width 53 height 70
click at [717, 491] on button "Next image" at bounding box center [705, 477] width 53 height 70
click at [697, 20] on button "Close lightbox" at bounding box center [696, 22] width 35 height 31
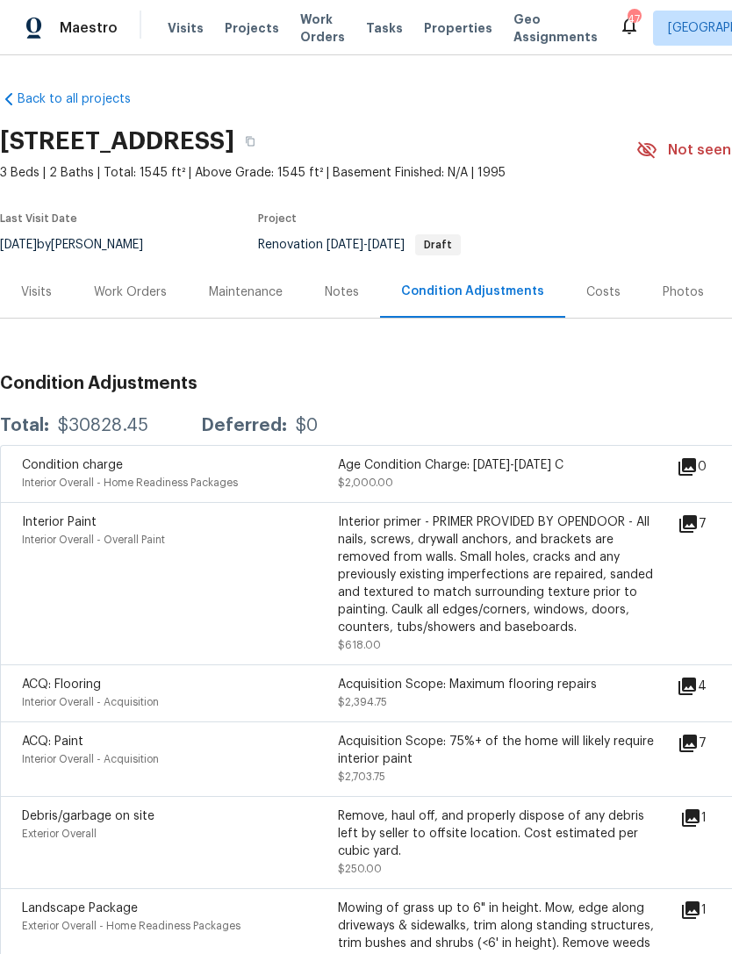
scroll to position [0, 0]
click at [131, 286] on div "Work Orders" at bounding box center [130, 293] width 73 height 18
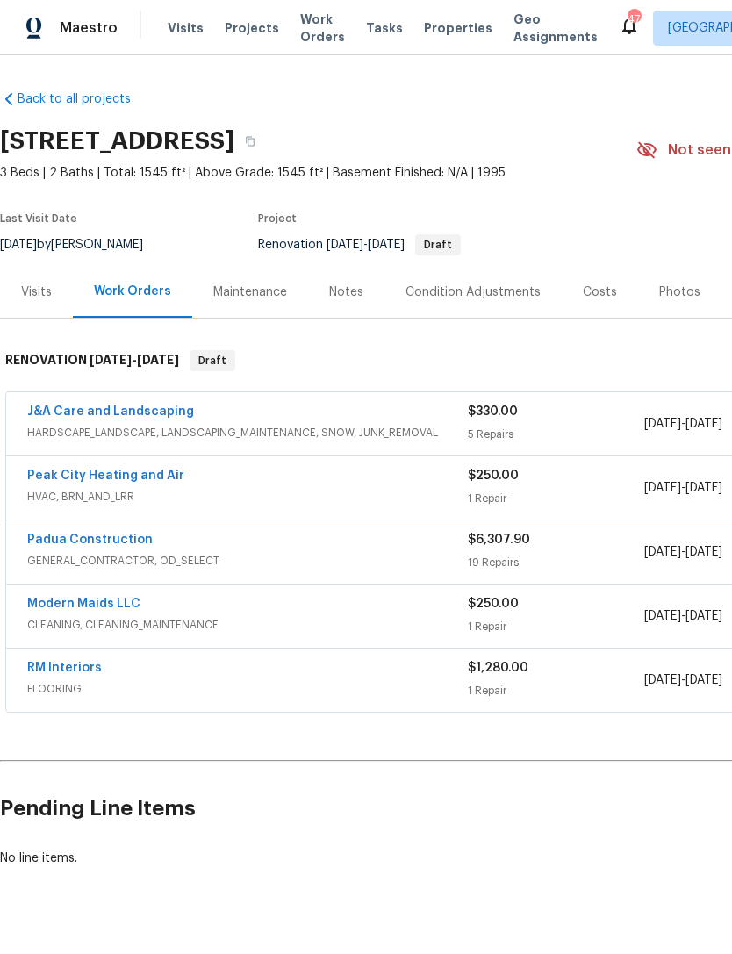
click at [341, 282] on div "Notes" at bounding box center [346, 292] width 76 height 52
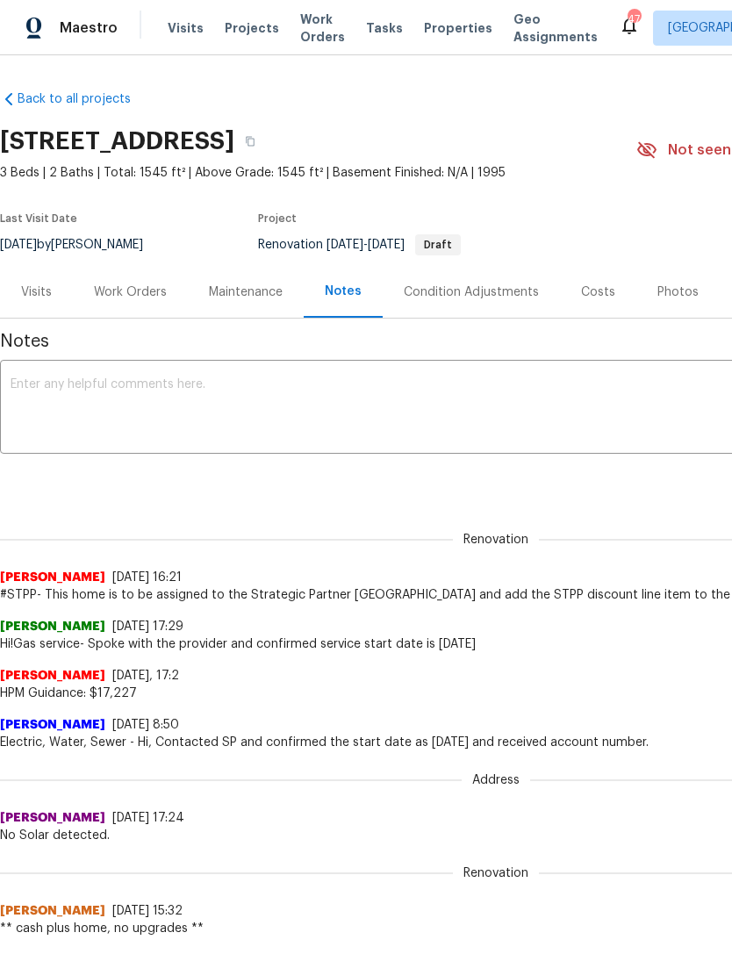
click at [136, 287] on div "Work Orders" at bounding box center [130, 293] width 73 height 18
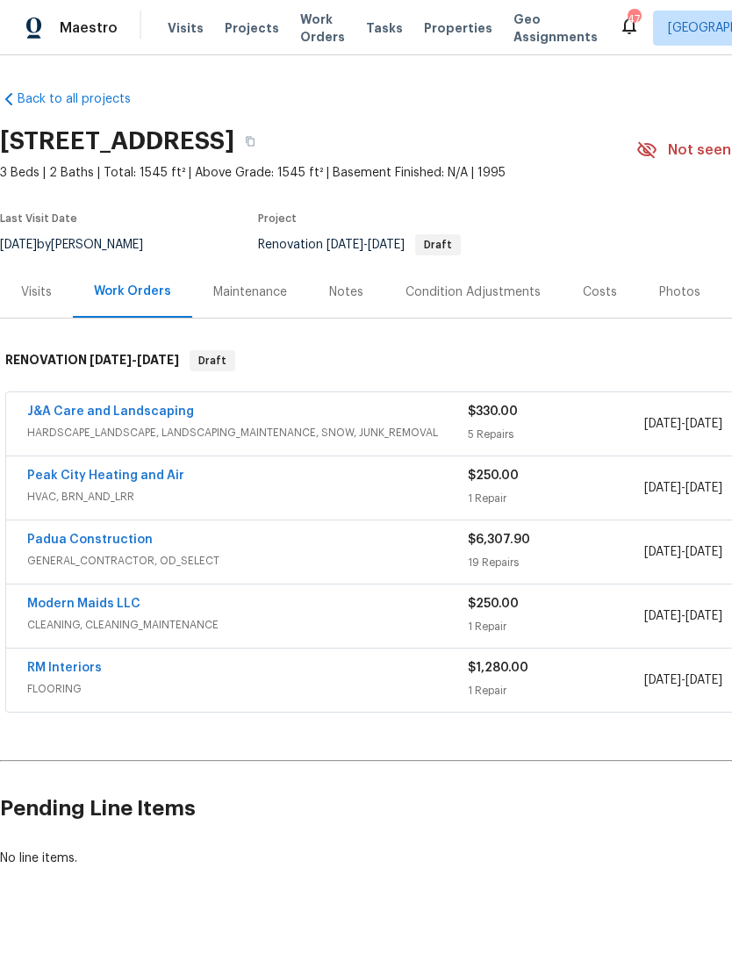
click at [583, 285] on div "Costs" at bounding box center [600, 293] width 34 height 18
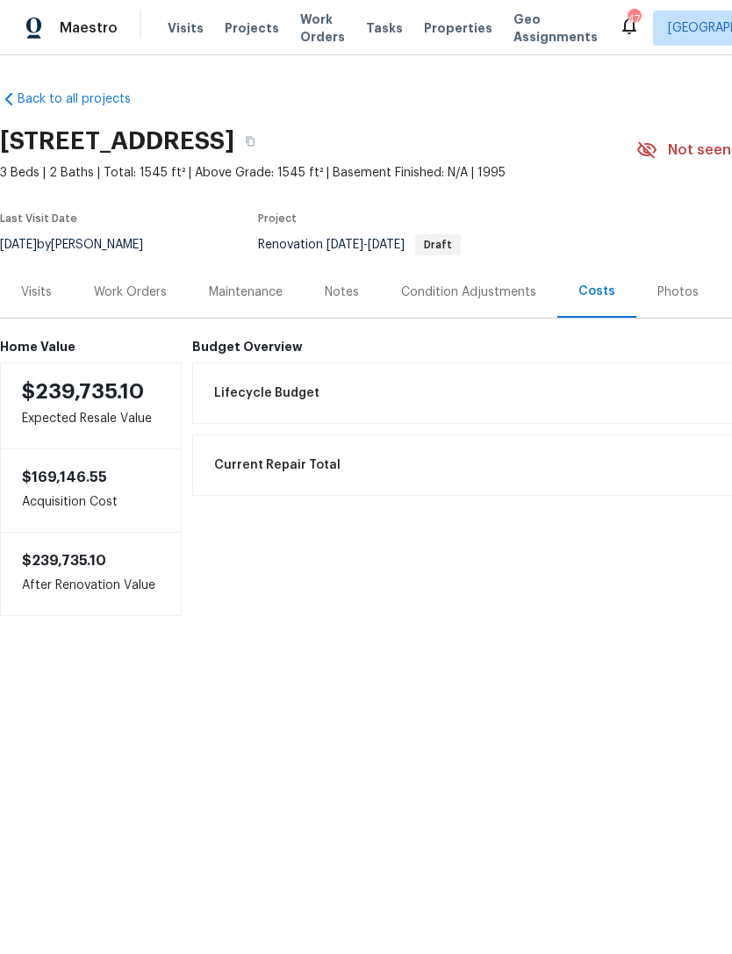
click at [136, 302] on div "Work Orders" at bounding box center [130, 292] width 115 height 52
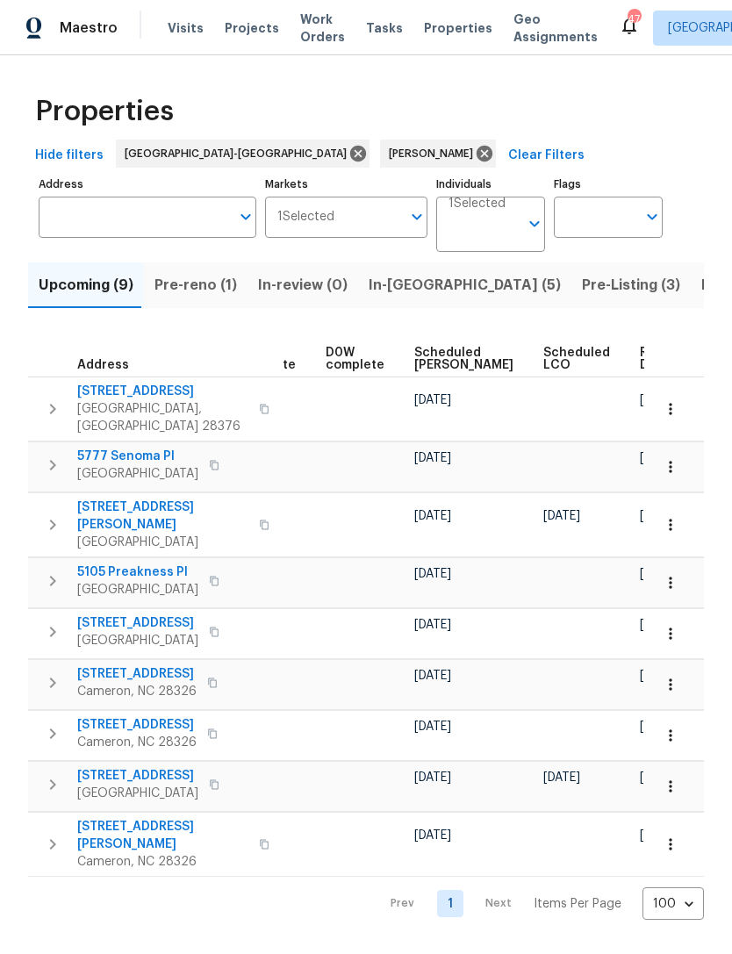
scroll to position [0, 442]
click at [423, 357] on span "Scheduled [PERSON_NAME]" at bounding box center [463, 359] width 99 height 25
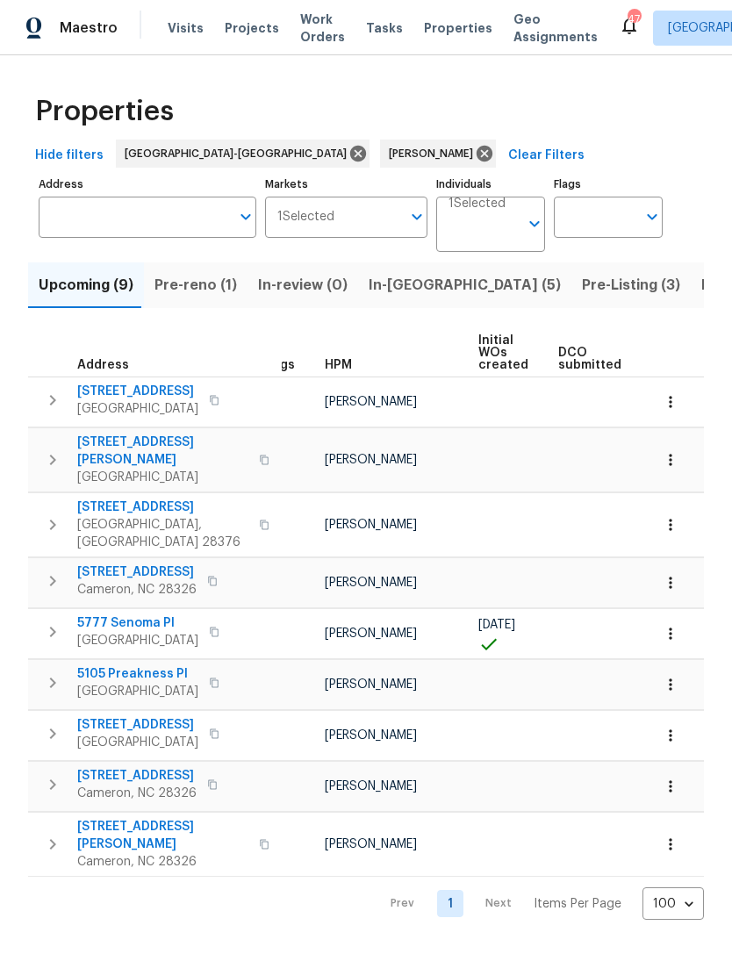
scroll to position [0, 26]
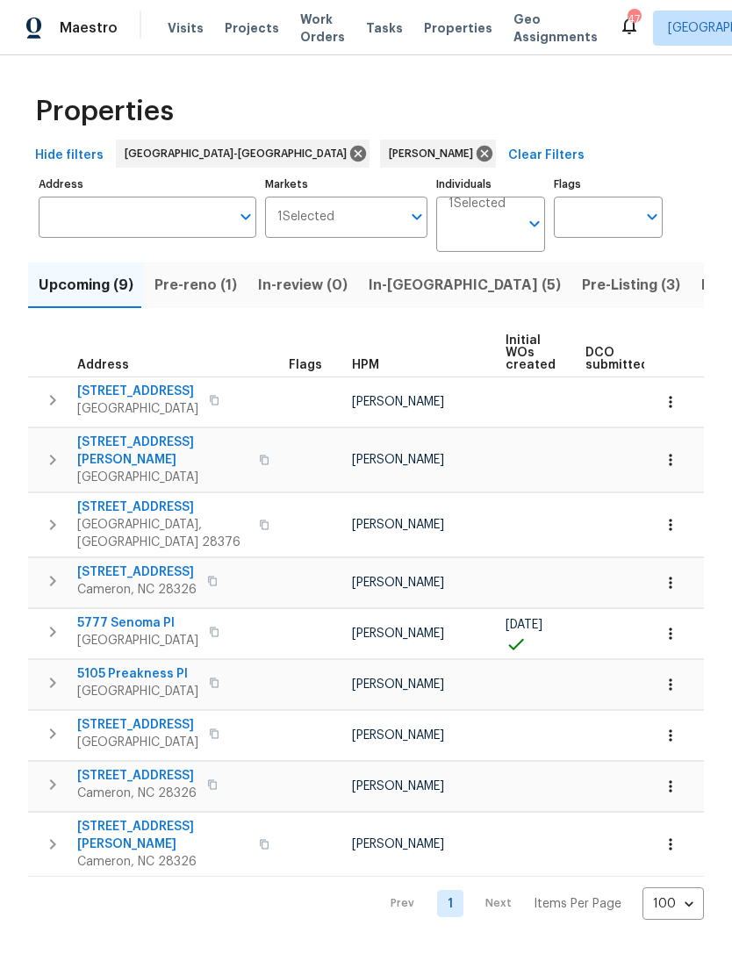
click at [582, 289] on span "Pre-Listing (3)" at bounding box center [631, 285] width 98 height 25
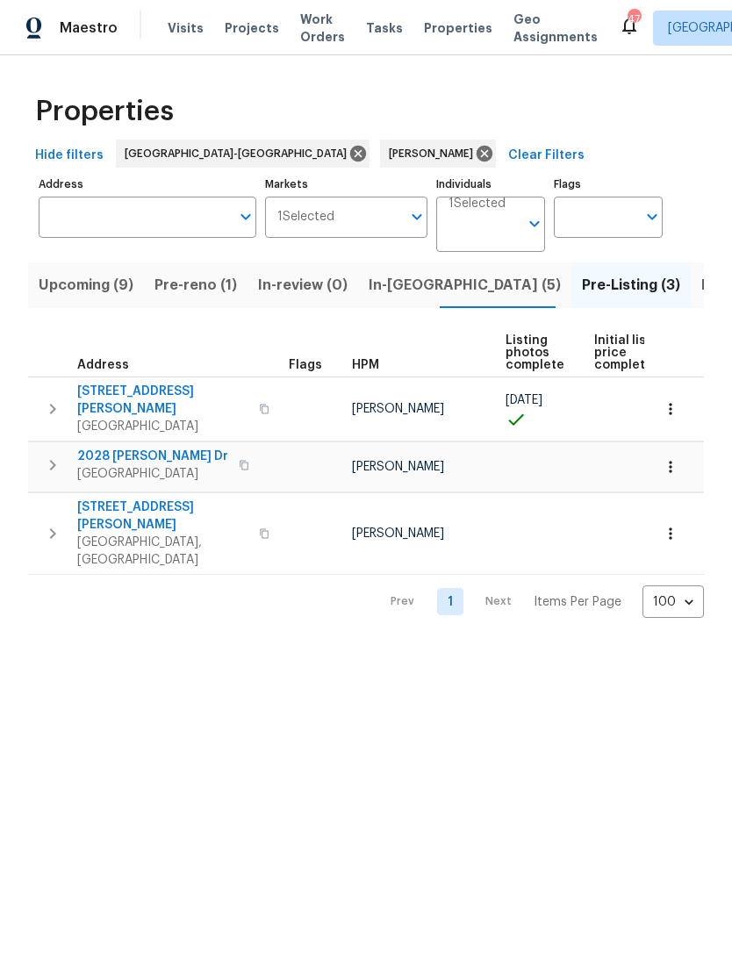
click at [90, 288] on span "Upcoming (9)" at bounding box center [86, 285] width 95 height 25
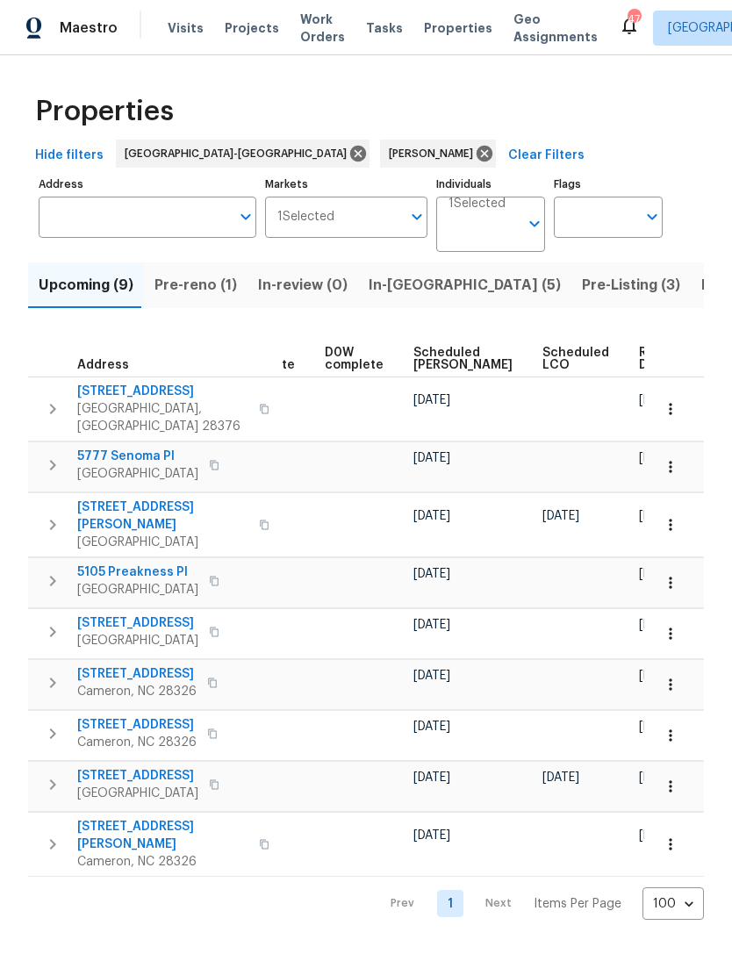
scroll to position [0, 442]
click at [427, 361] on span "Scheduled [PERSON_NAME]" at bounding box center [463, 359] width 99 height 25
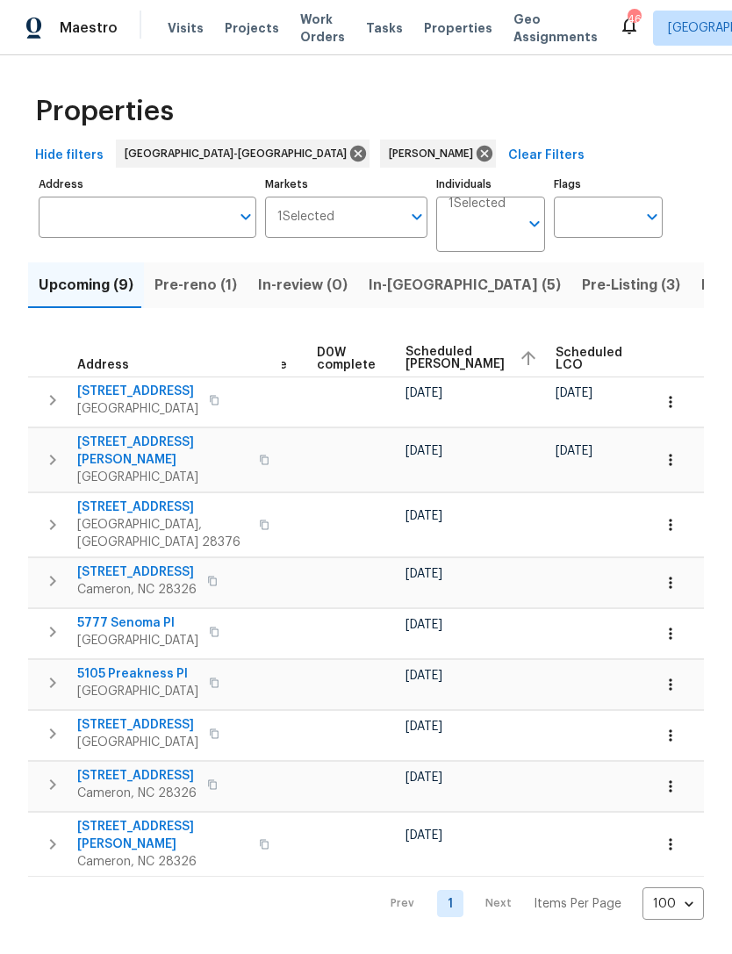
scroll to position [0, 451]
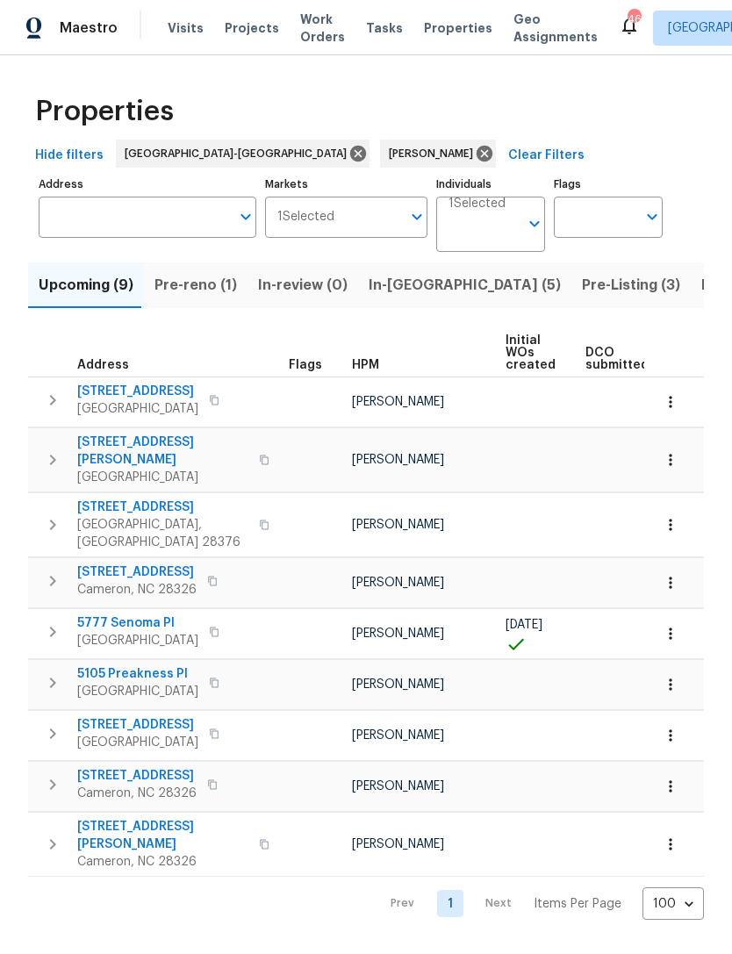
click at [701, 284] on span "Listed (5)" at bounding box center [734, 285] width 66 height 25
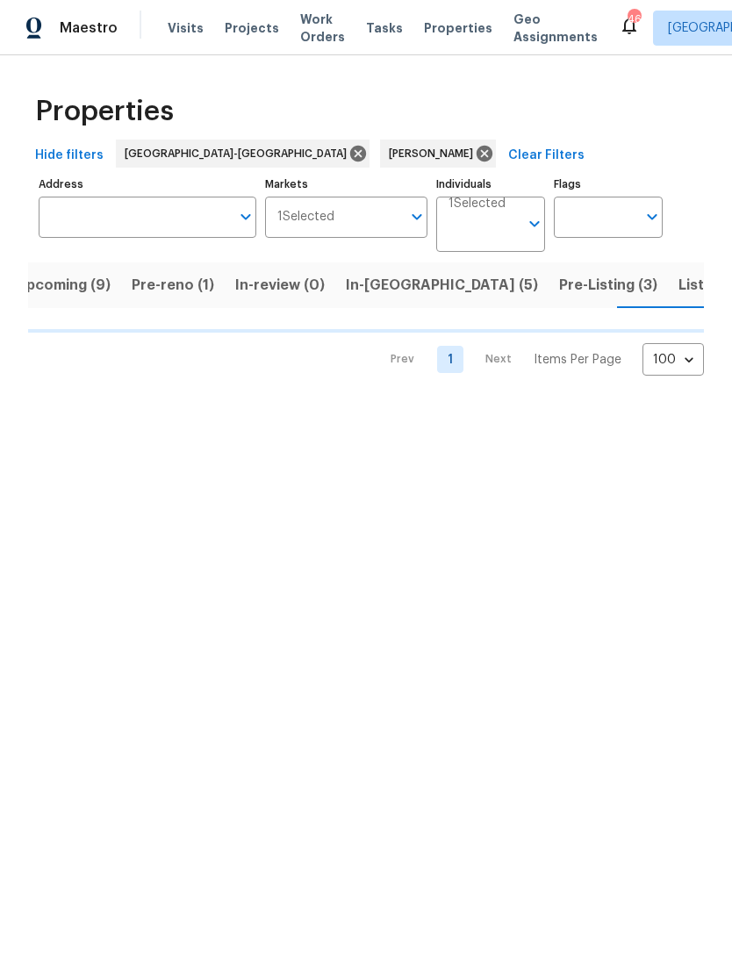
scroll to position [0, 23]
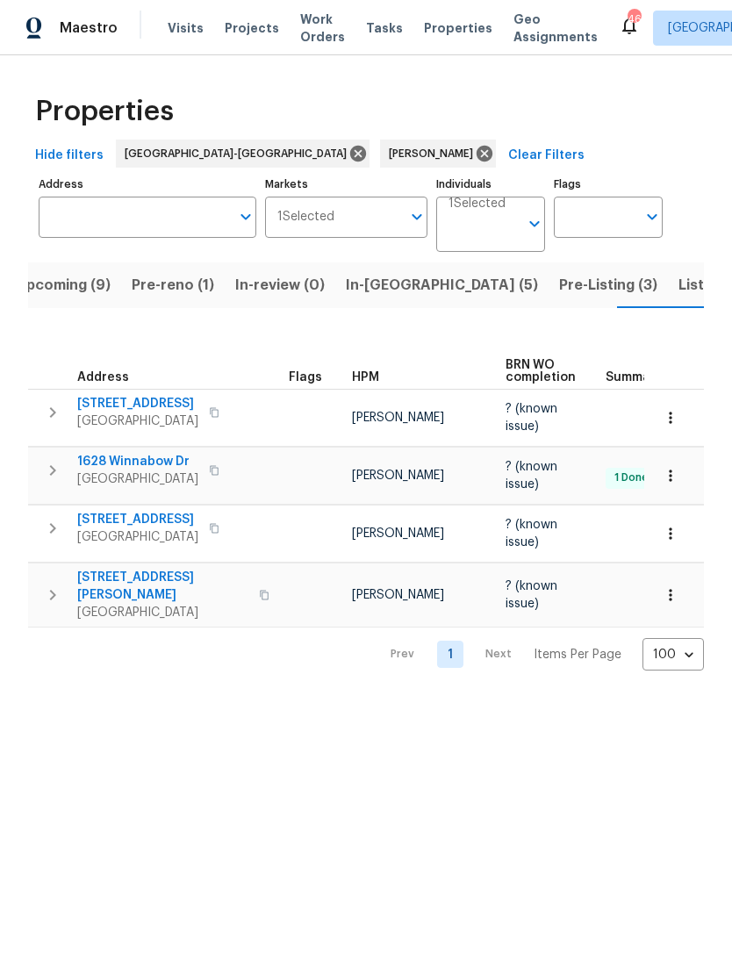
click at [679, 290] on span "Listed (5)" at bounding box center [712, 285] width 66 height 25
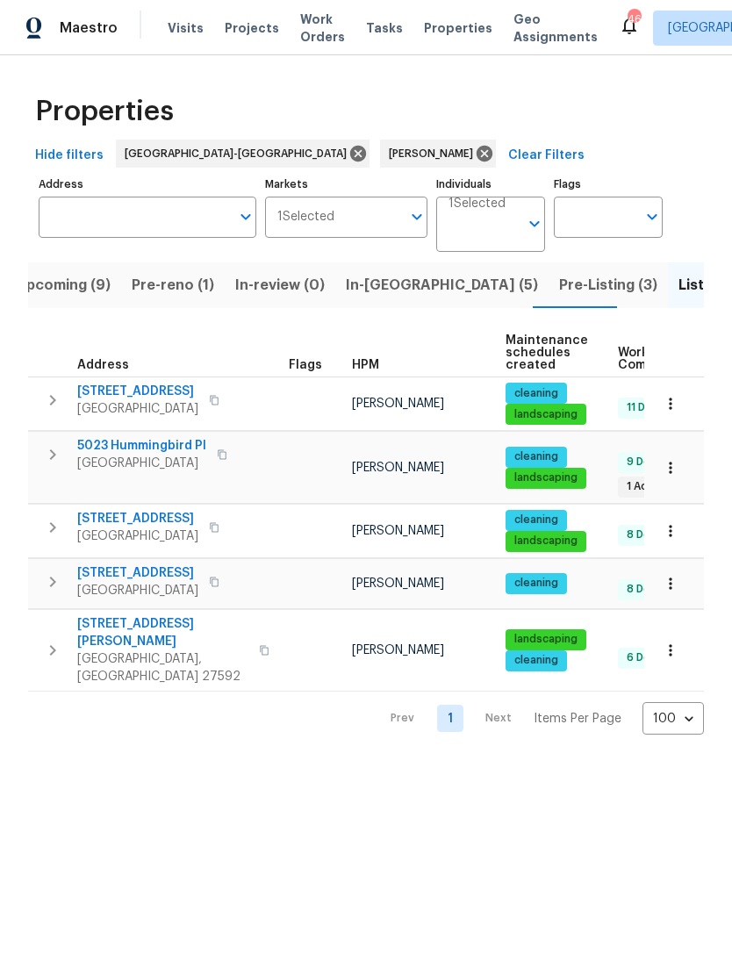
click at [65, 292] on span "Upcoming (9)" at bounding box center [63, 285] width 95 height 25
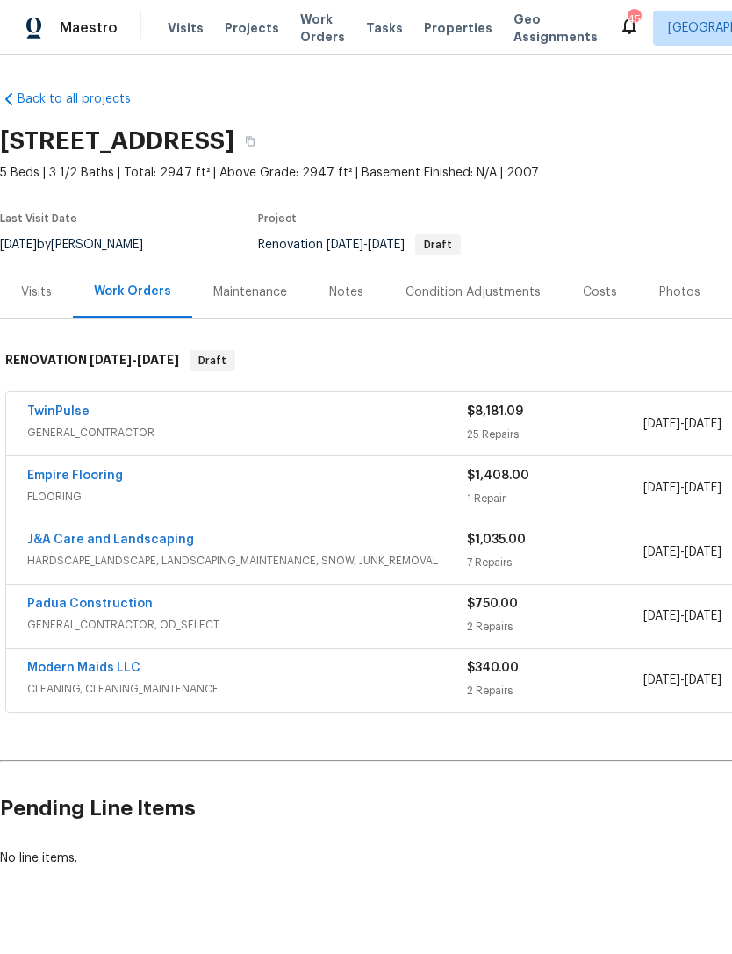
click at [593, 292] on div "Costs" at bounding box center [600, 293] width 34 height 18
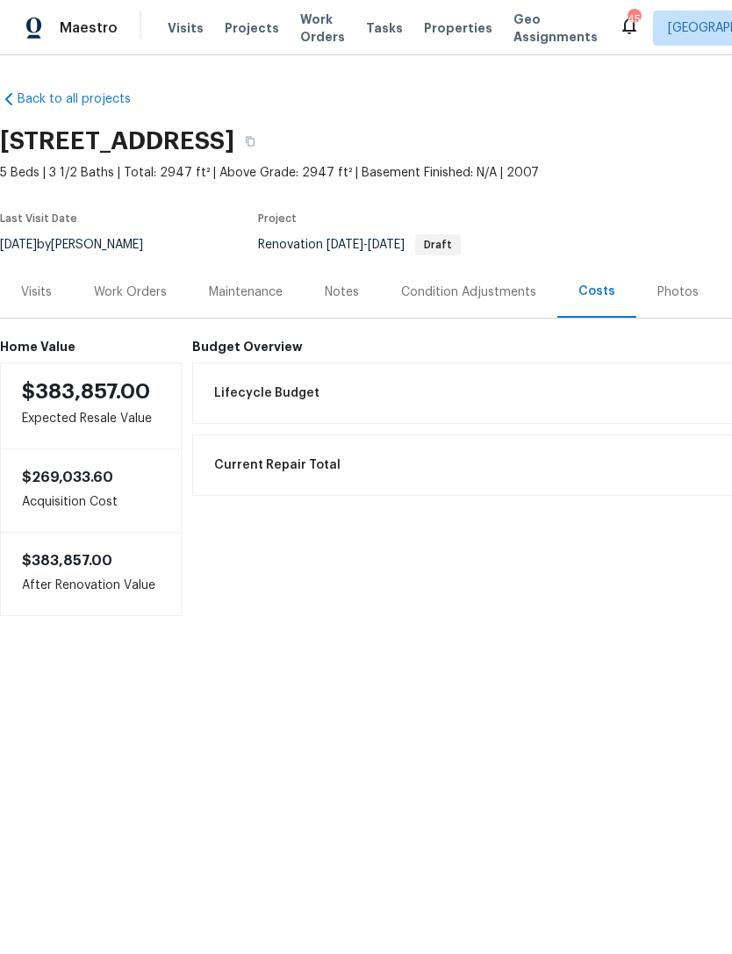
click at [33, 290] on div "Visits" at bounding box center [36, 293] width 31 height 18
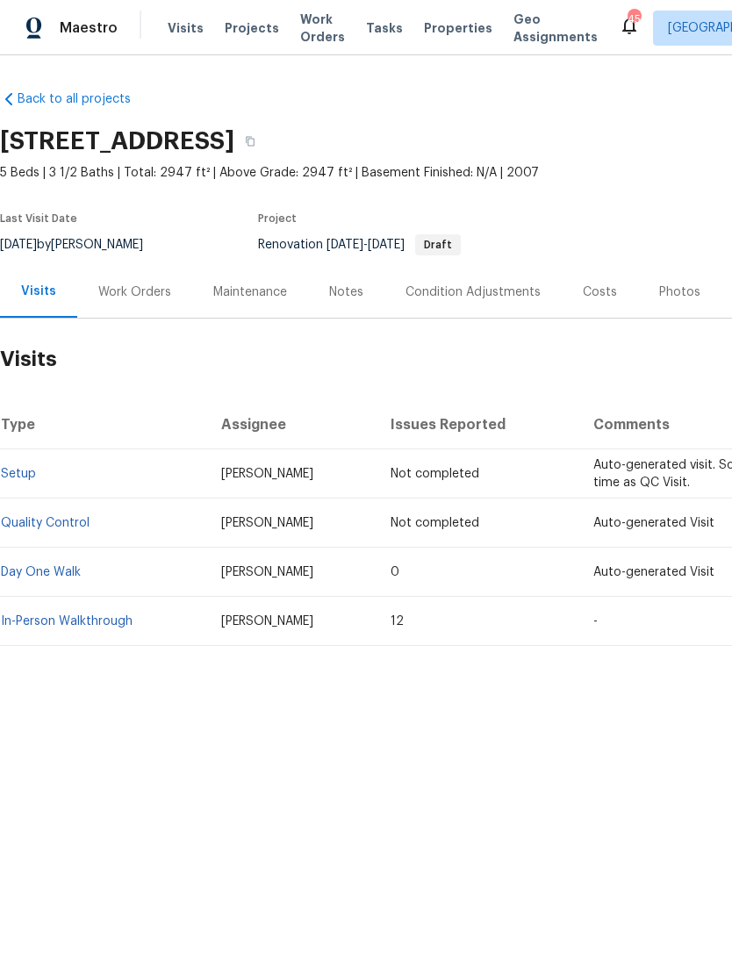
click at [113, 274] on div "Work Orders" at bounding box center [134, 292] width 115 height 52
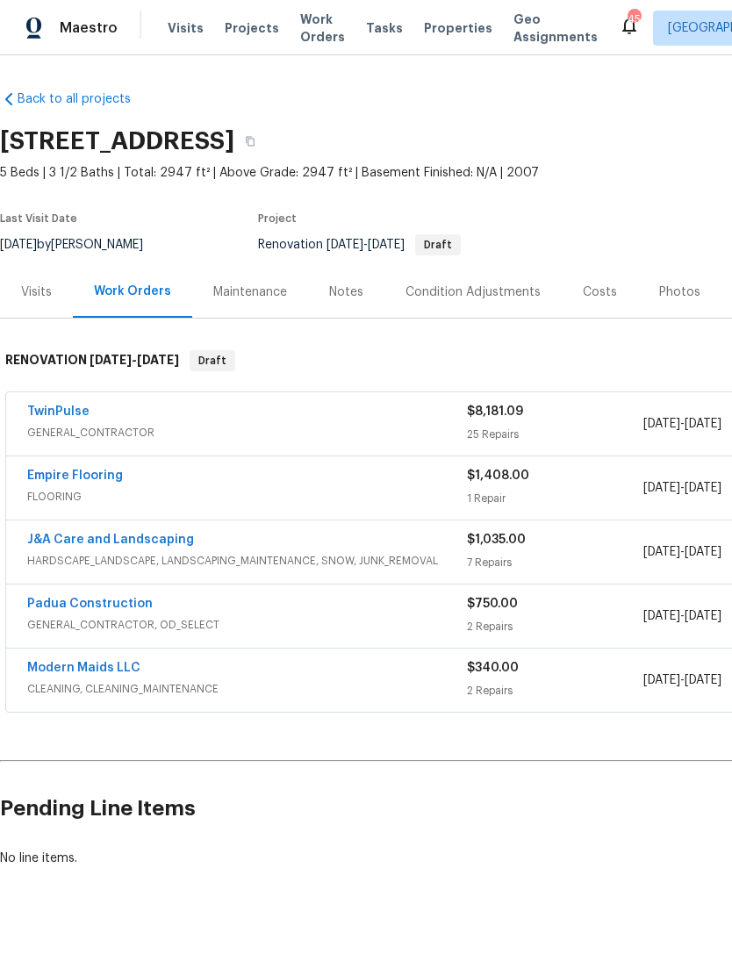
scroll to position [32, 0]
click at [74, 406] on link "TwinPulse" at bounding box center [58, 412] width 62 height 12
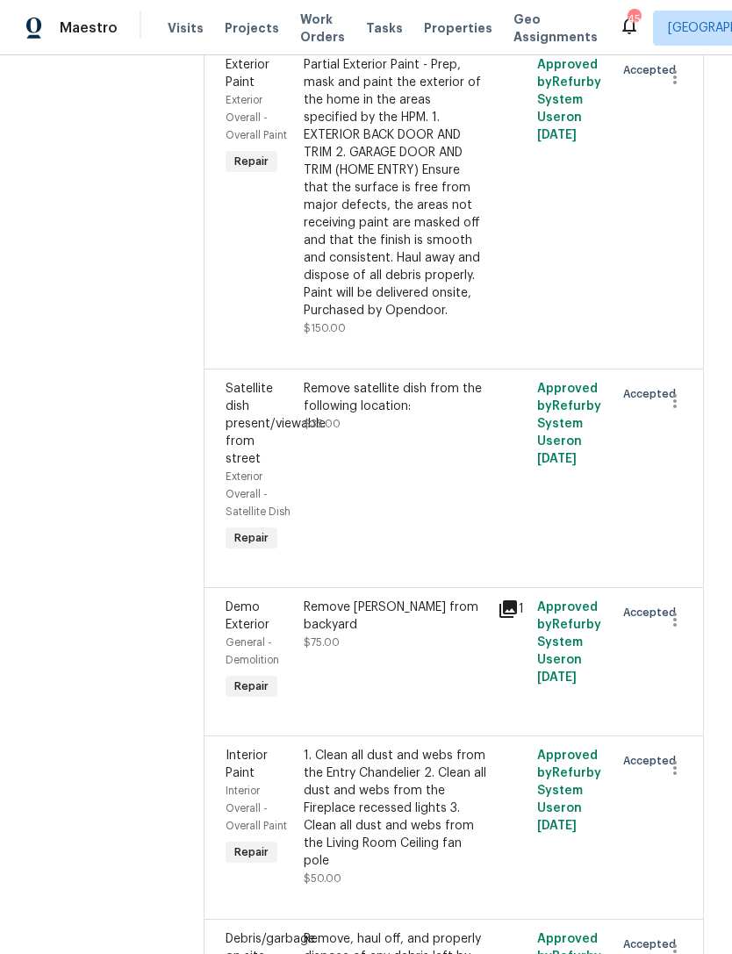
scroll to position [2286, 0]
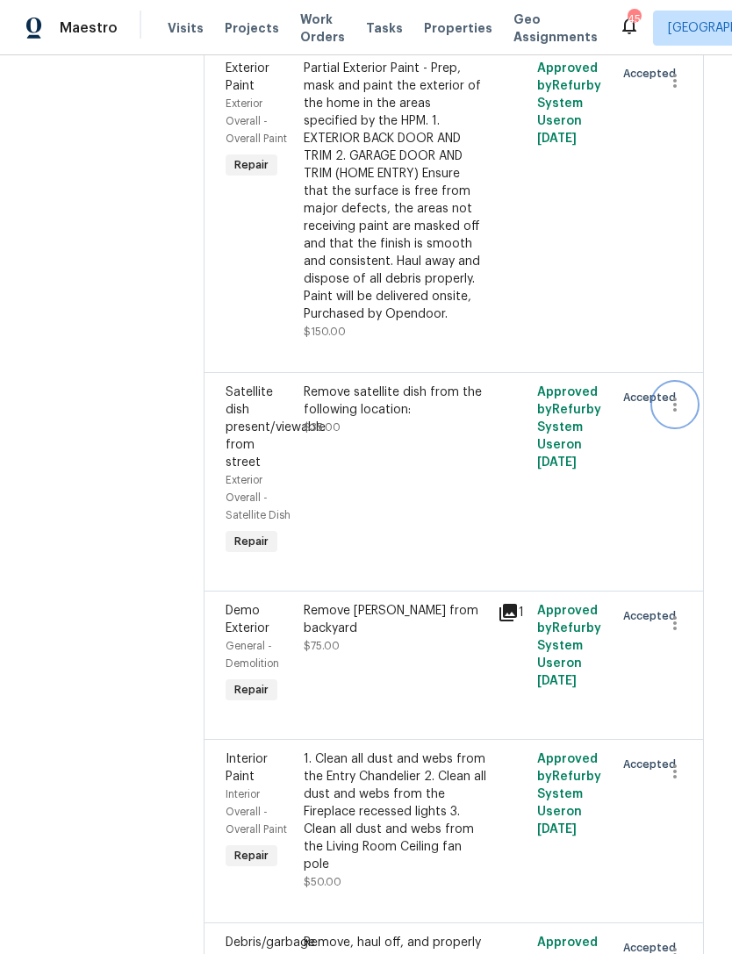
click at [675, 415] on icon "button" at bounding box center [675, 404] width 21 height 21
click at [675, 413] on li "Cancel" at bounding box center [684, 413] width 68 height 29
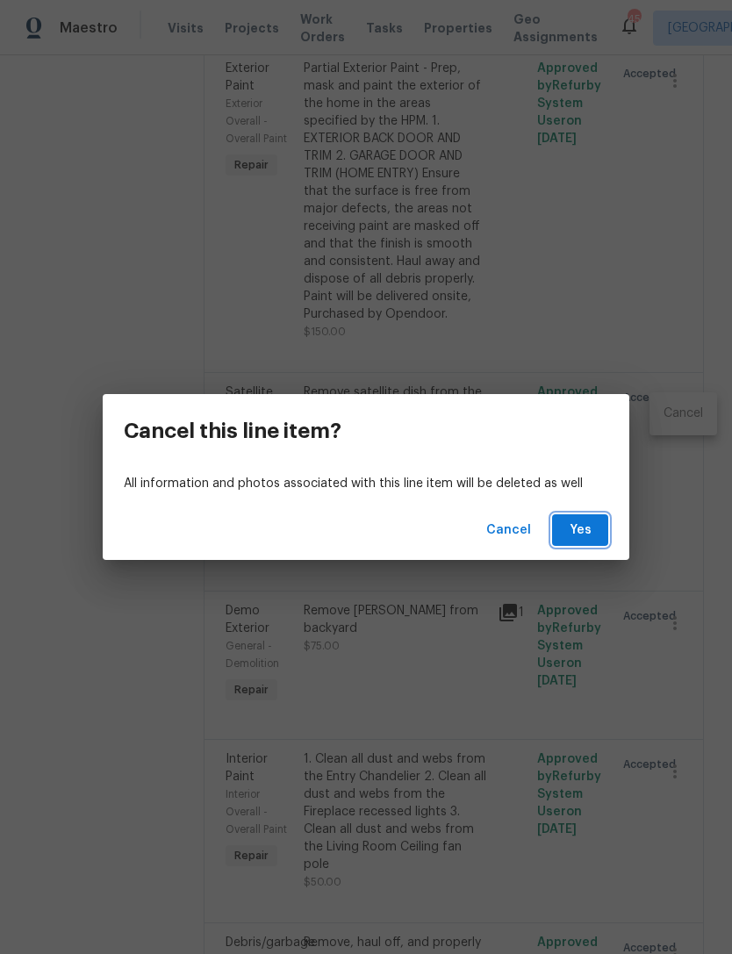
click at [579, 524] on span "Yes" at bounding box center [580, 531] width 28 height 22
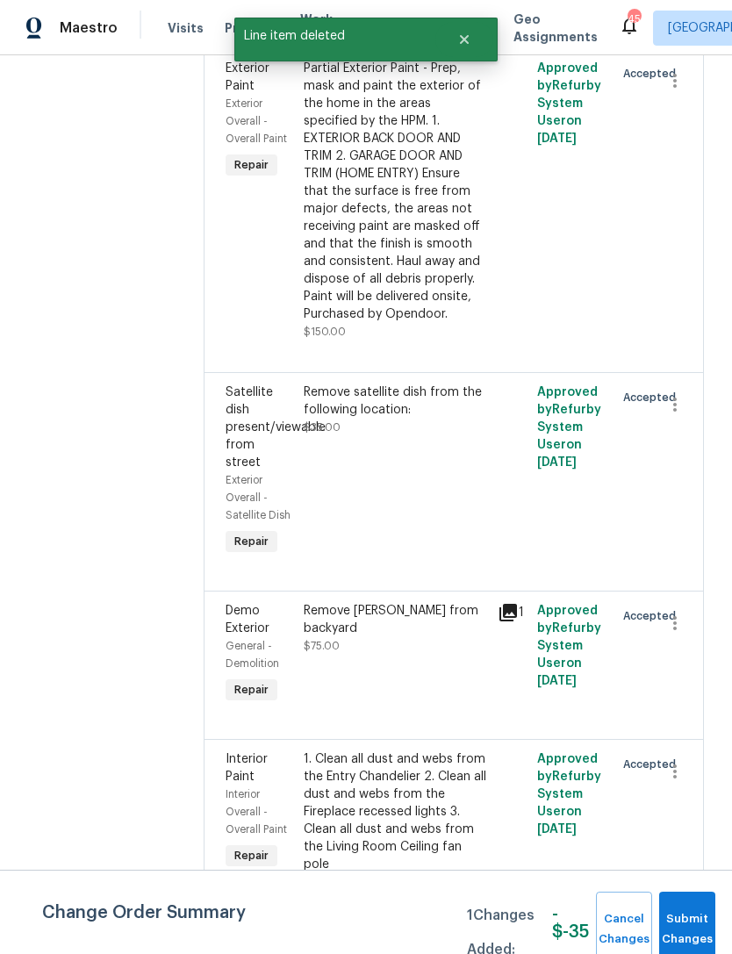
scroll to position [0, 0]
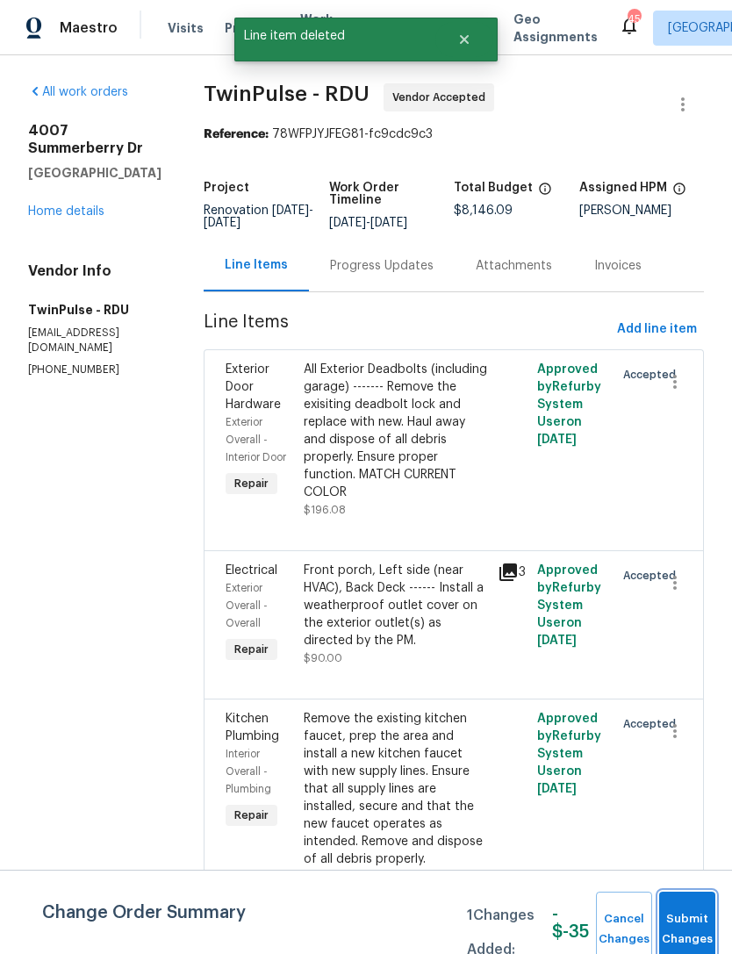
click at [685, 921] on span "Submit Changes" at bounding box center [687, 929] width 39 height 40
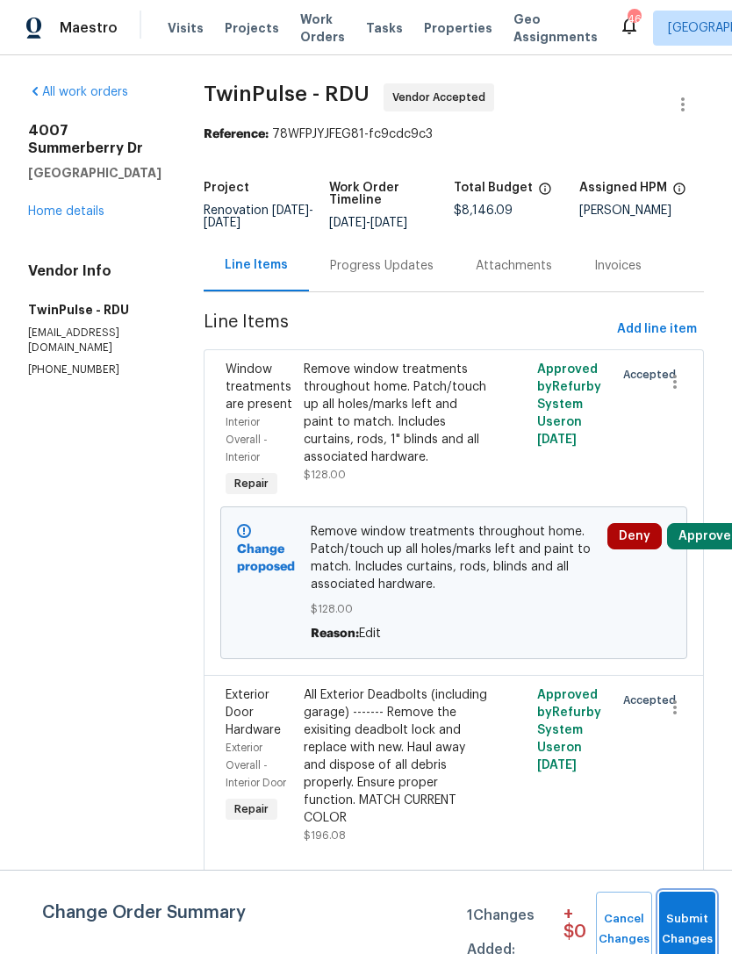
click at [690, 908] on button "Submit Changes" at bounding box center [687, 929] width 56 height 75
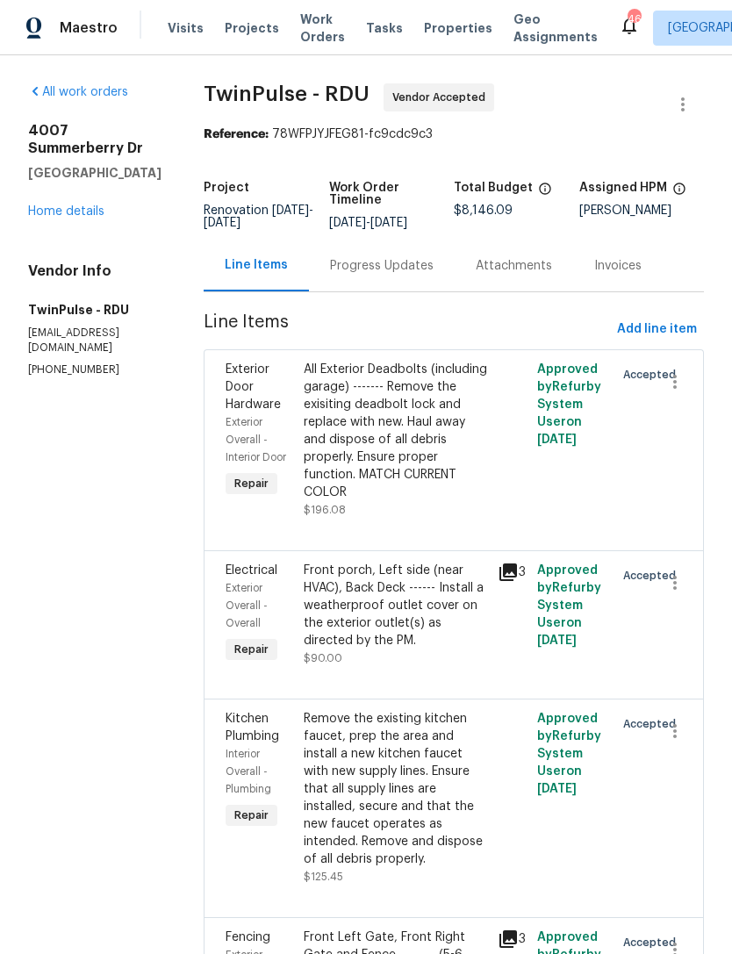
click at [68, 218] on link "Home details" at bounding box center [66, 211] width 76 height 12
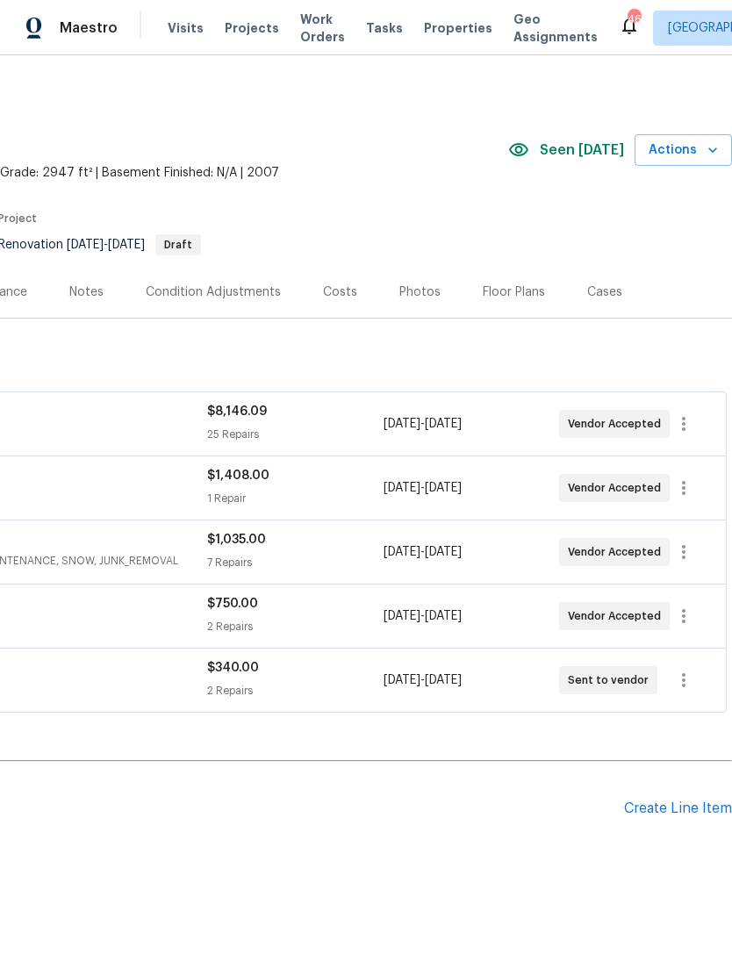
scroll to position [0, 260]
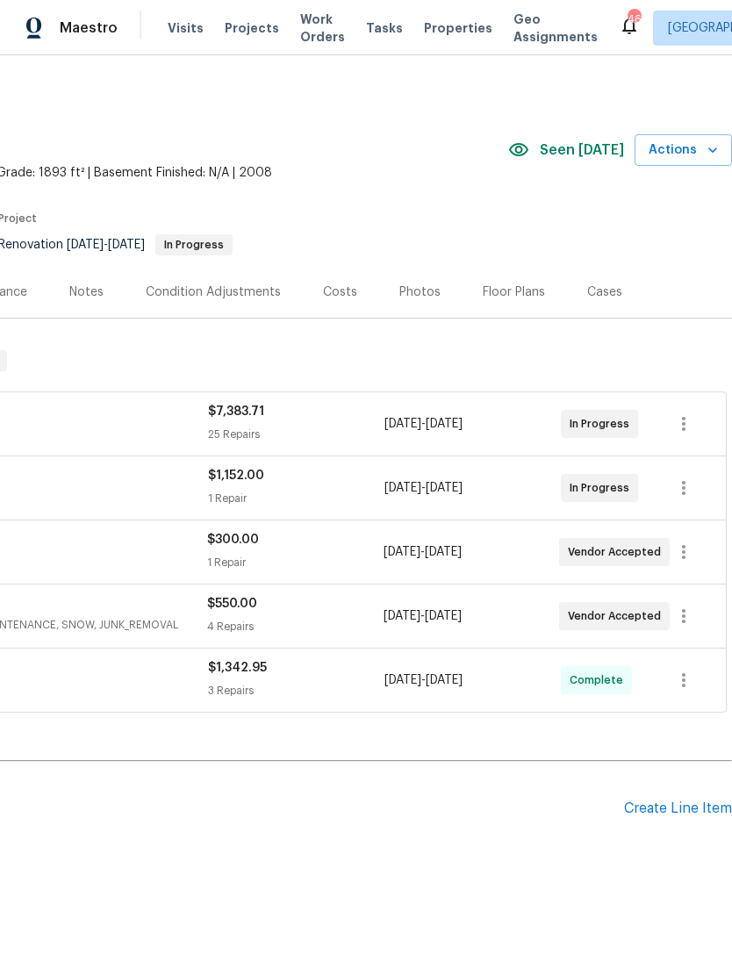
scroll to position [0, 260]
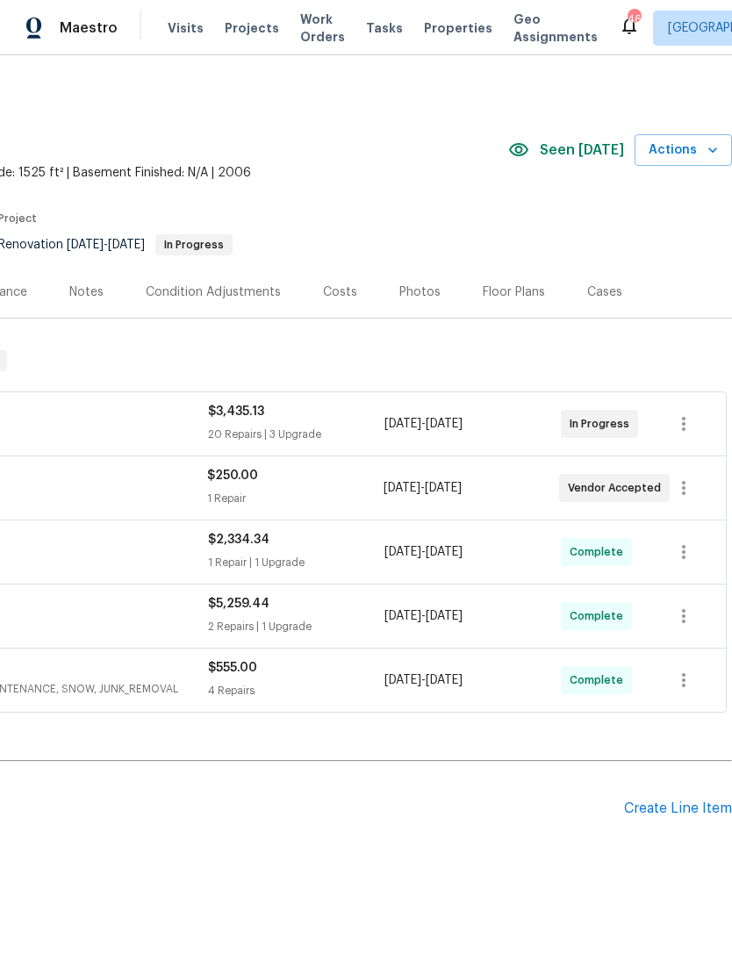
scroll to position [0, 260]
click at [340, 280] on div "Costs" at bounding box center [340, 292] width 76 height 52
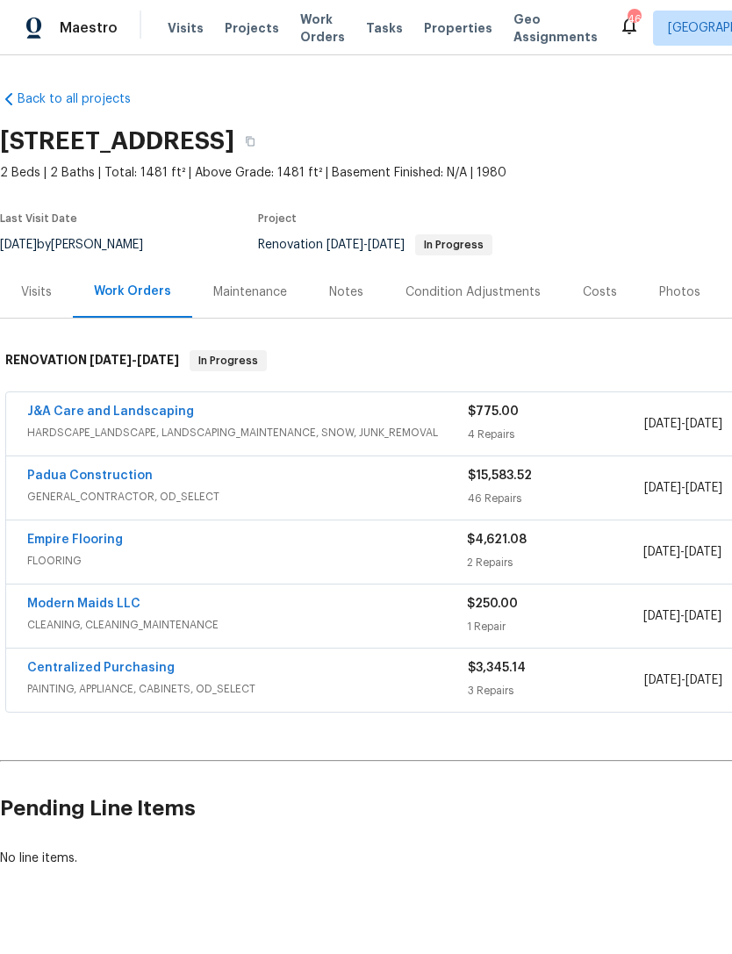
click at [599, 298] on div "Costs" at bounding box center [600, 293] width 34 height 18
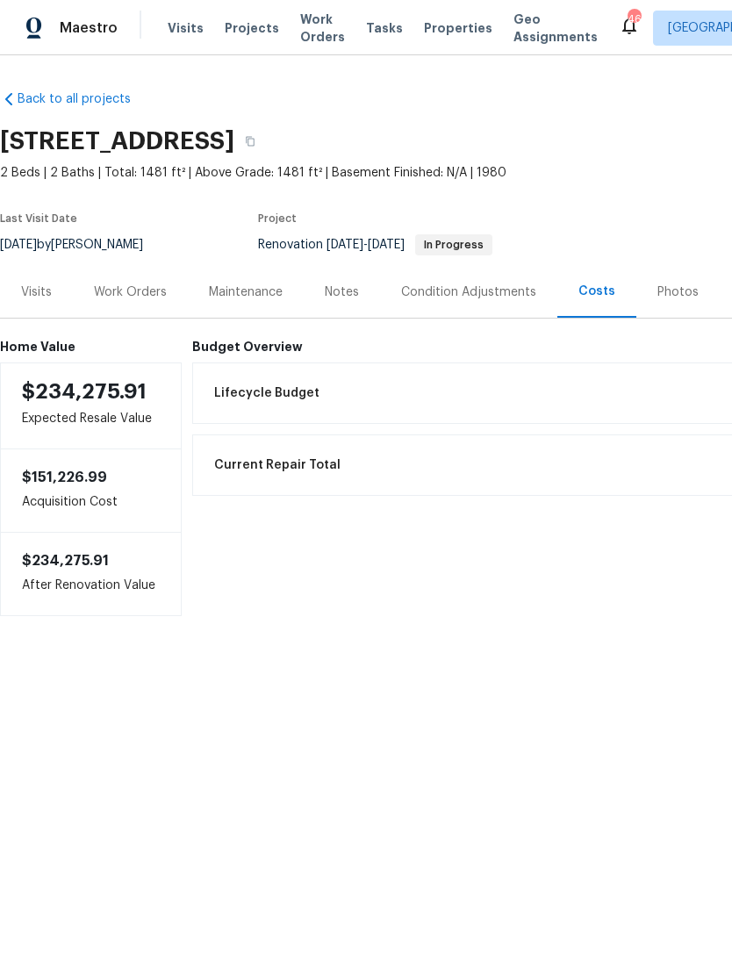
click at [139, 287] on div "Work Orders" at bounding box center [130, 293] width 73 height 18
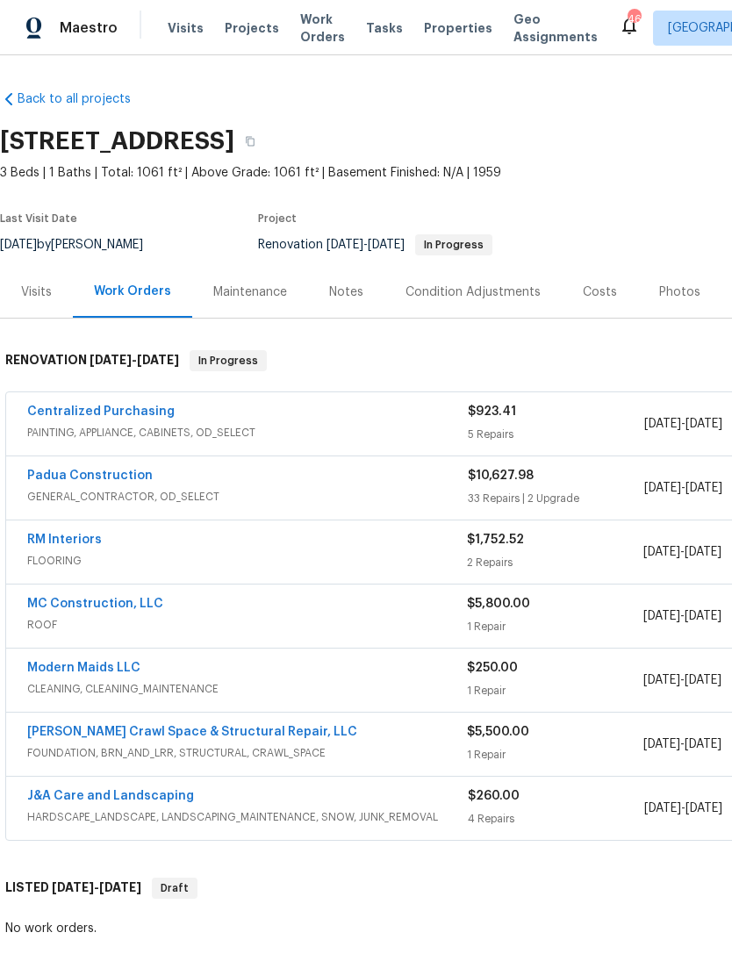
click at [607, 290] on div "Costs" at bounding box center [600, 293] width 34 height 18
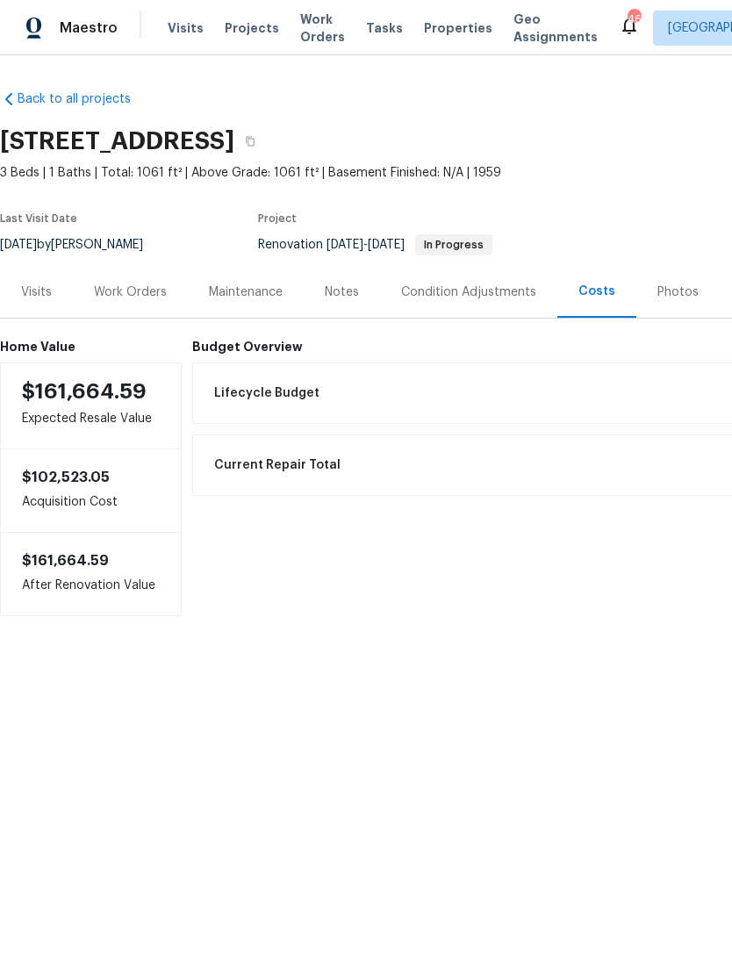
click at [126, 285] on div "Work Orders" at bounding box center [130, 293] width 73 height 18
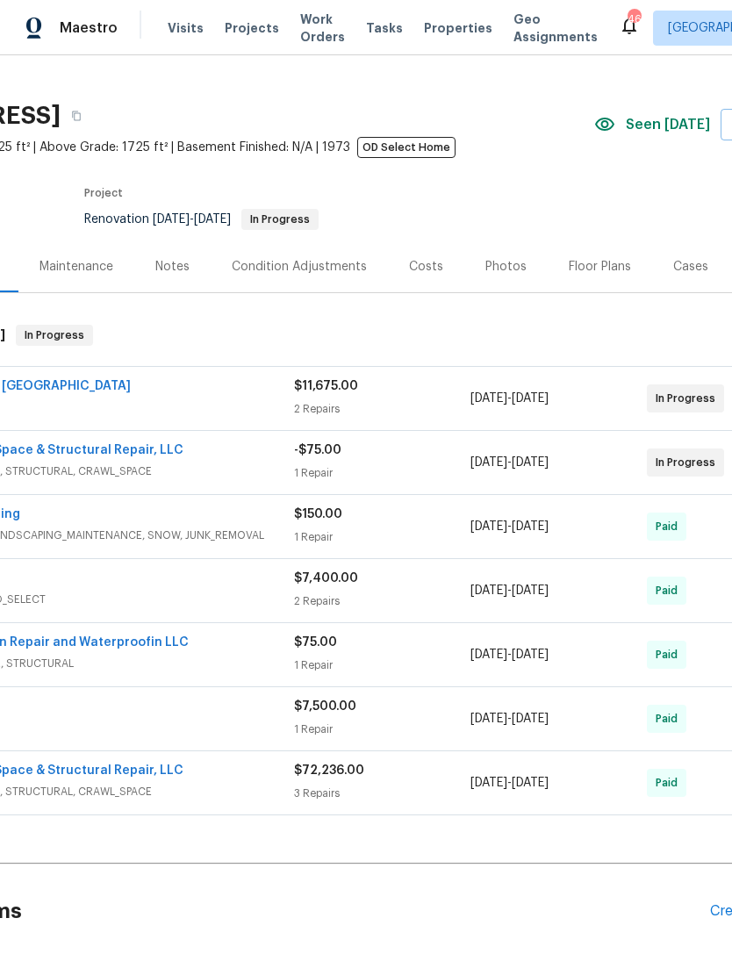
scroll to position [25, 175]
click at [422, 266] on div "Costs" at bounding box center [425, 267] width 34 height 18
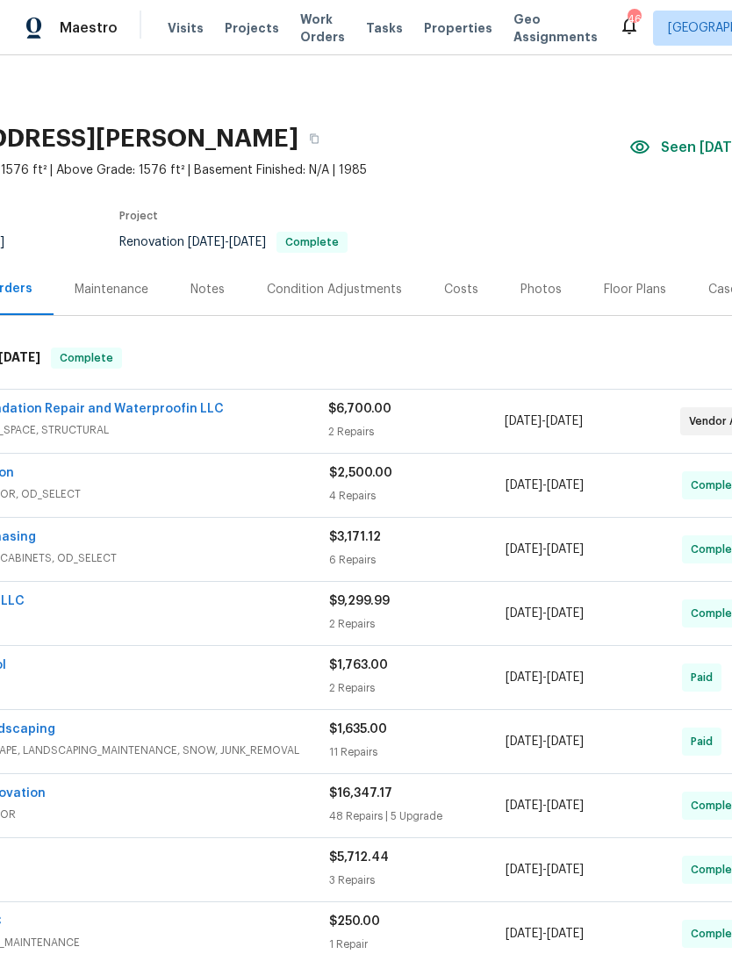
scroll to position [3, 140]
click at [450, 290] on div "Costs" at bounding box center [459, 290] width 34 height 18
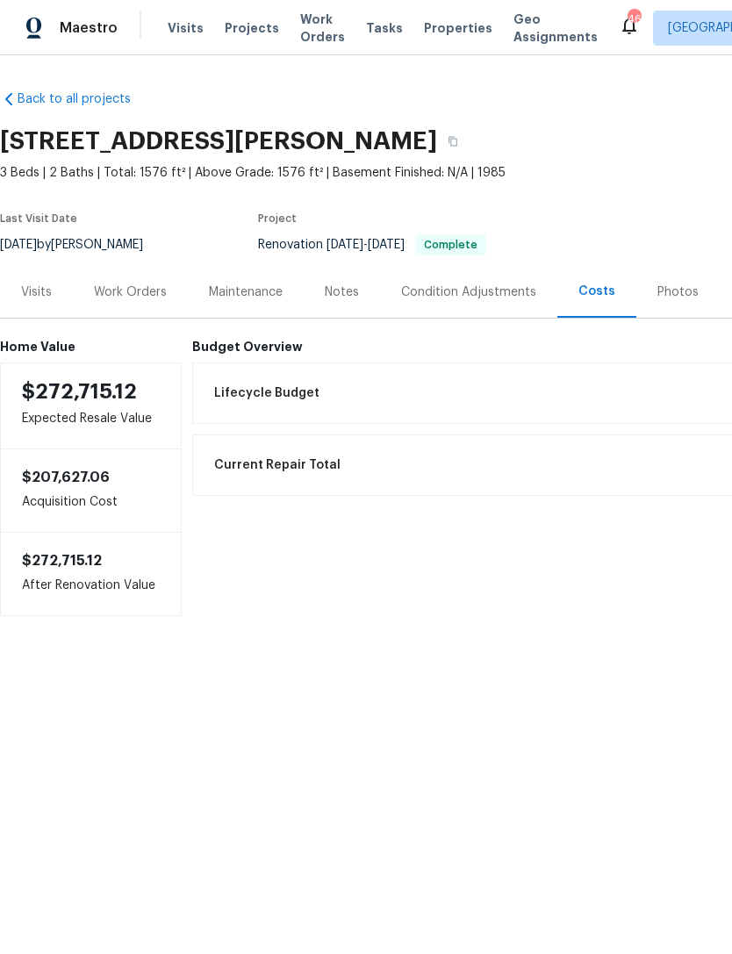
click at [146, 290] on div "Work Orders" at bounding box center [130, 293] width 73 height 18
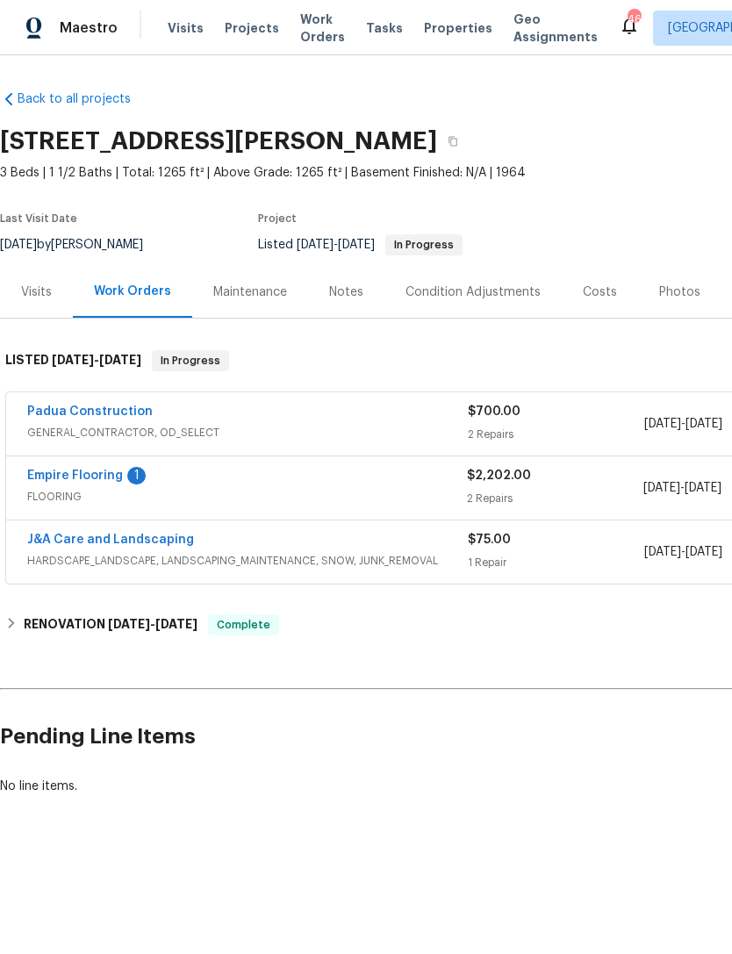
click at [117, 476] on link "Empire Flooring" at bounding box center [75, 476] width 96 height 12
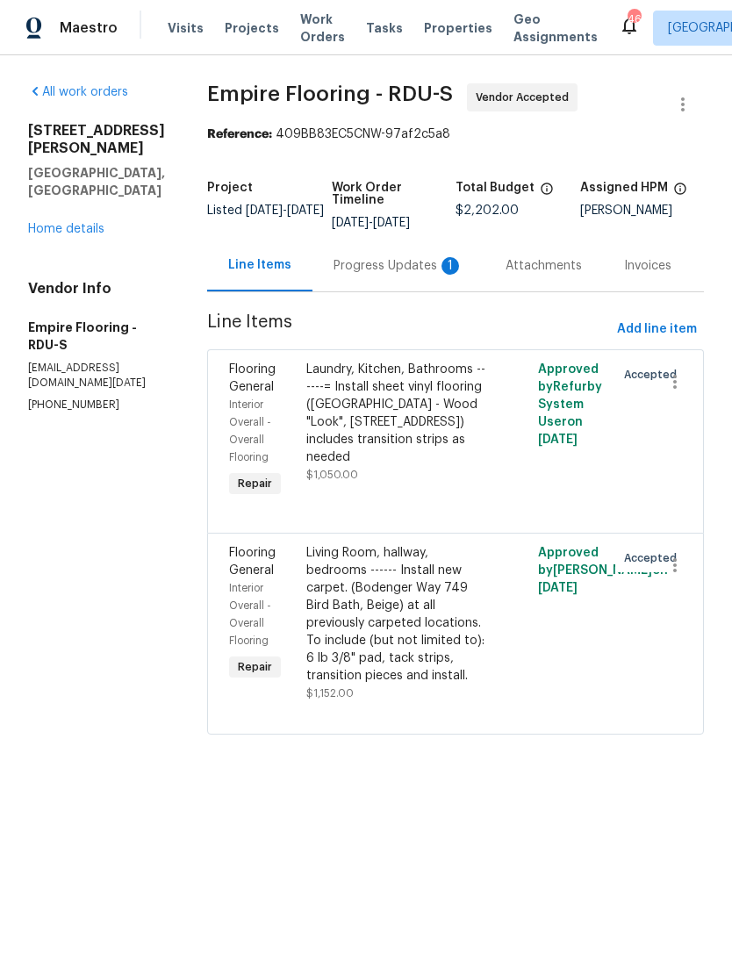
click at [399, 275] on div "Progress Updates 1" at bounding box center [399, 266] width 130 height 18
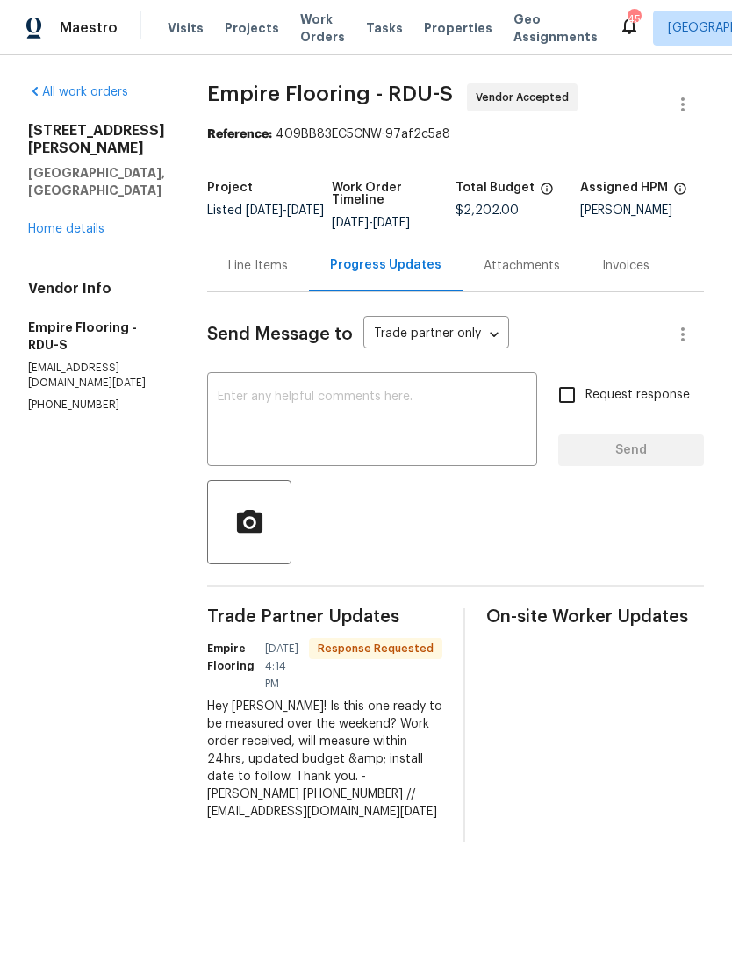
click at [334, 418] on textarea at bounding box center [372, 421] width 309 height 61
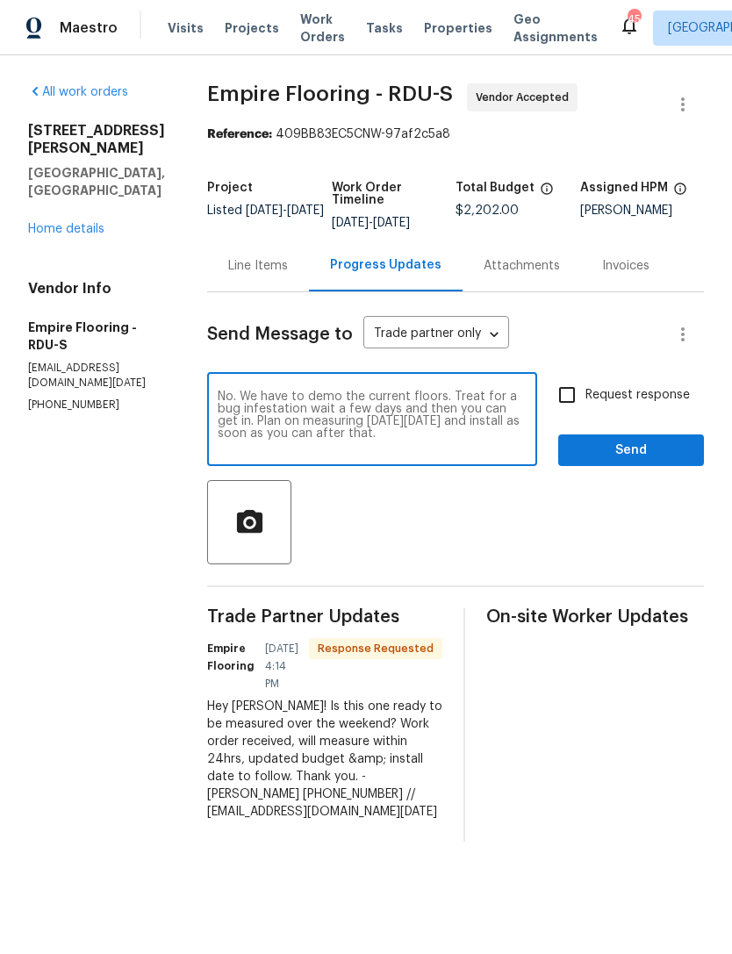
type textarea "No. We have to demo the current floors. Treat for a bug infestation wait a few …"
click at [568, 413] on input "Request response" at bounding box center [567, 395] width 37 height 37
checkbox input "true"
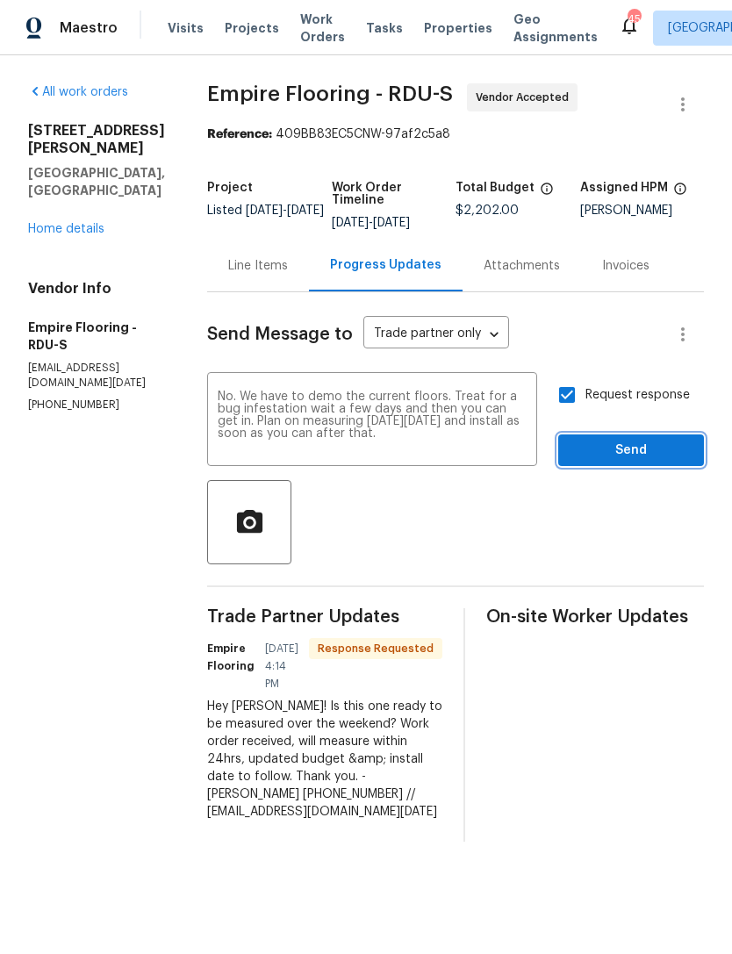
click at [619, 462] on span "Send" at bounding box center [631, 451] width 118 height 22
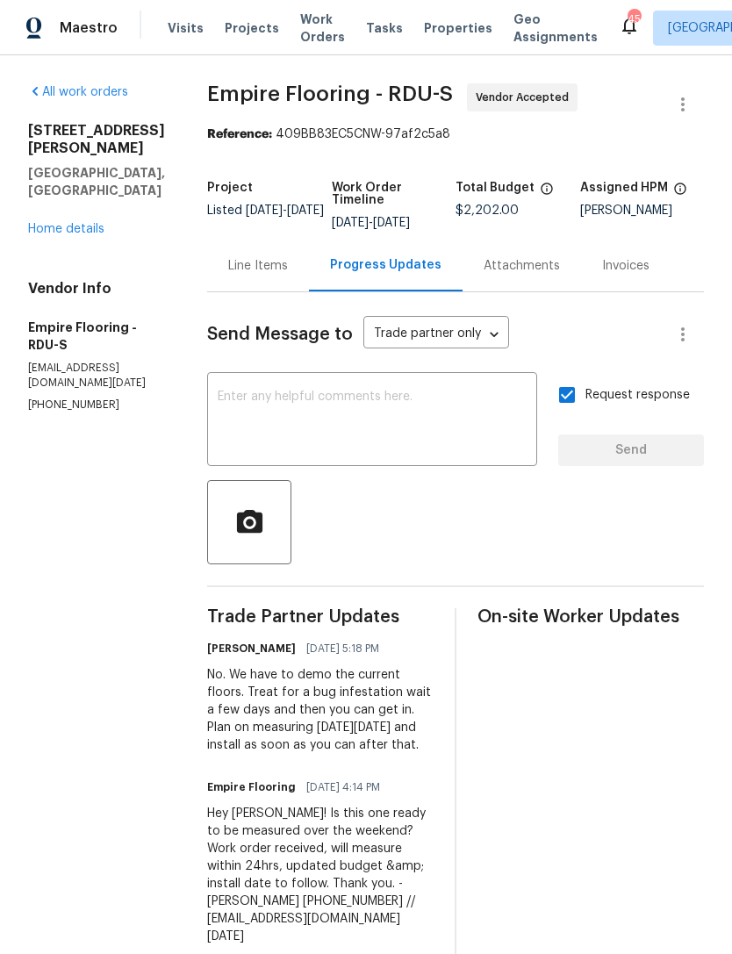
click at [60, 223] on link "Home details" at bounding box center [66, 229] width 76 height 12
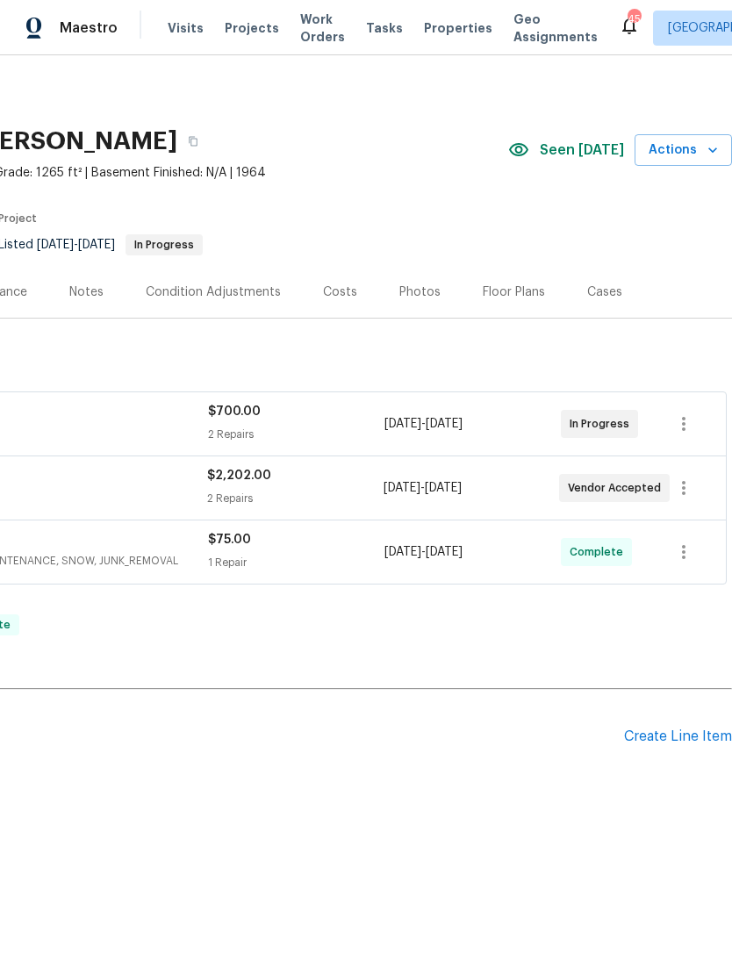
scroll to position [0, 260]
click at [686, 423] on icon "button" at bounding box center [683, 423] width 21 height 21
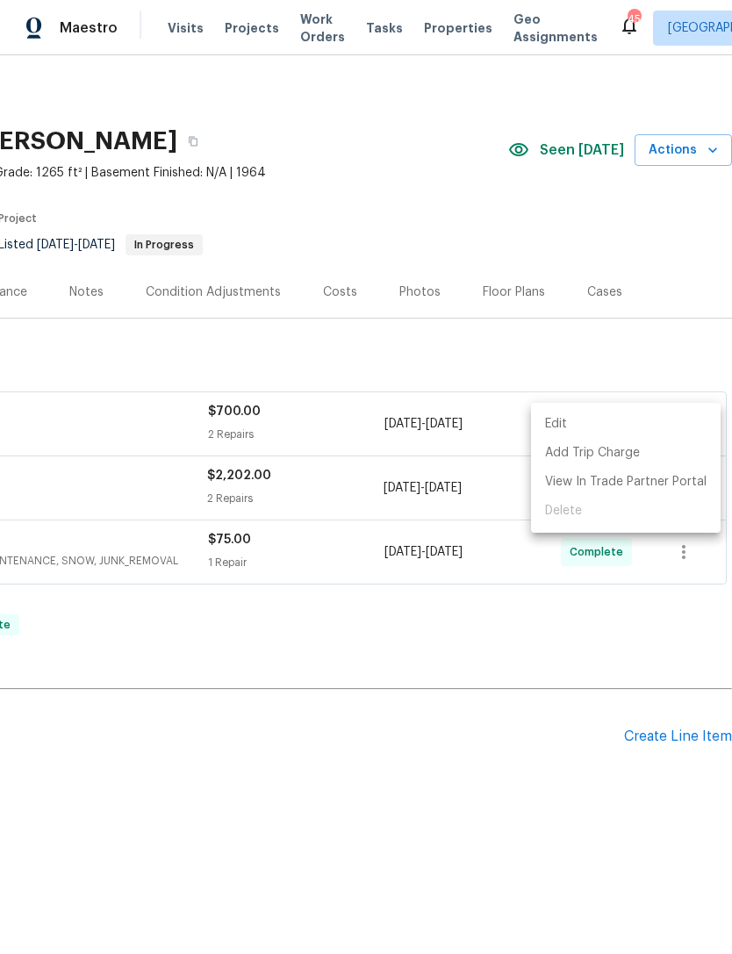
click at [400, 521] on div at bounding box center [366, 477] width 732 height 954
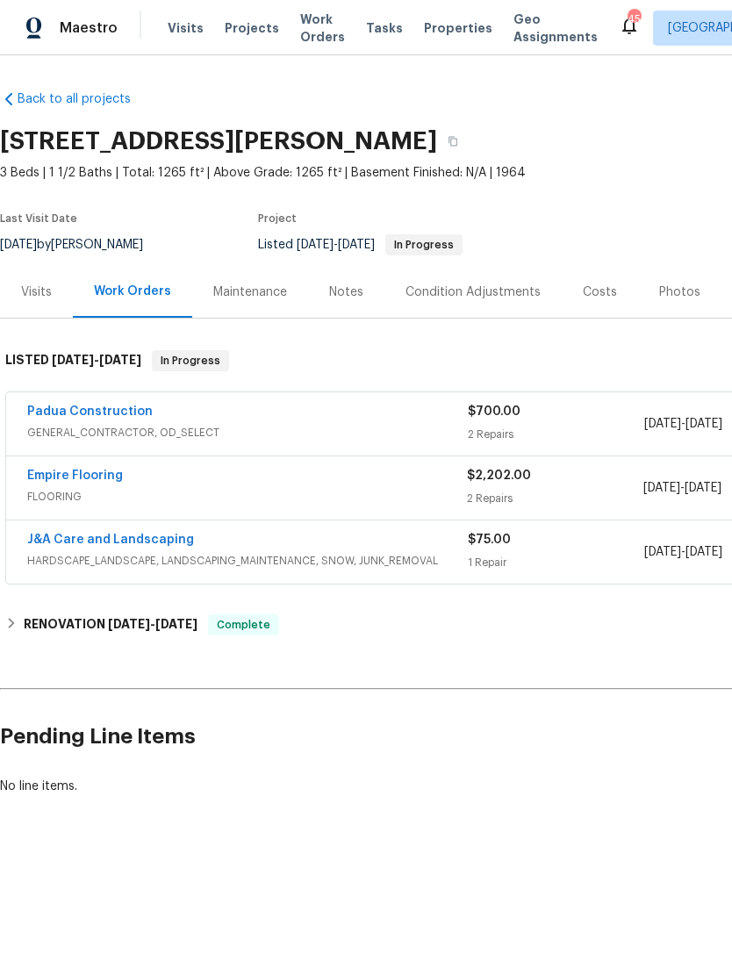
scroll to position [0, 0]
click at [90, 408] on link "Padua Construction" at bounding box center [90, 412] width 126 height 12
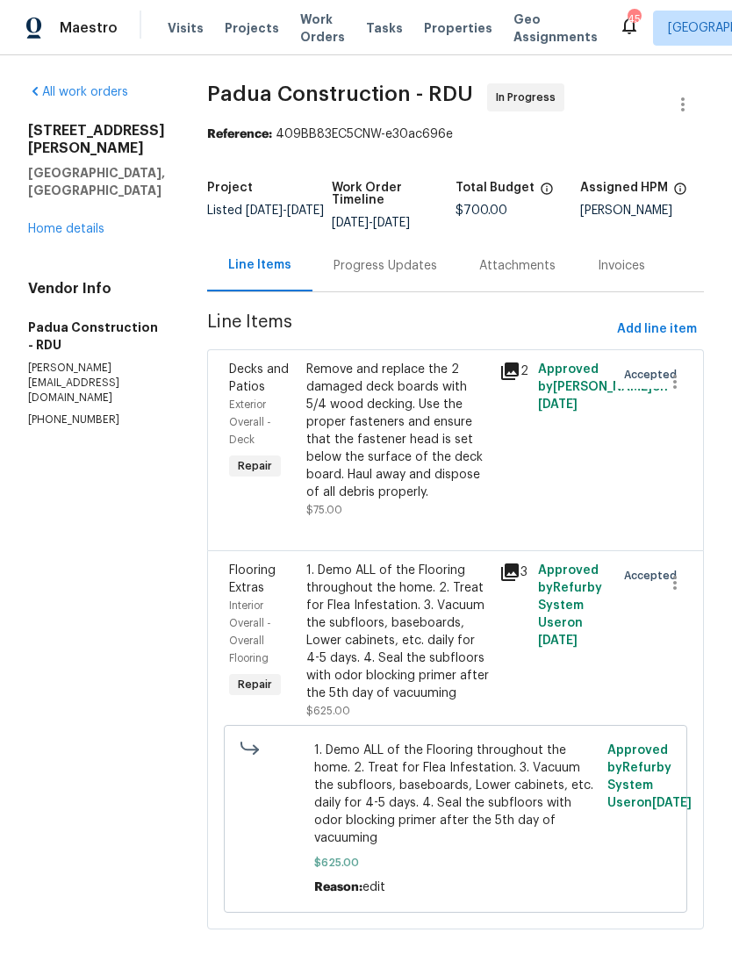
click at [64, 235] on link "Home details" at bounding box center [66, 229] width 76 height 12
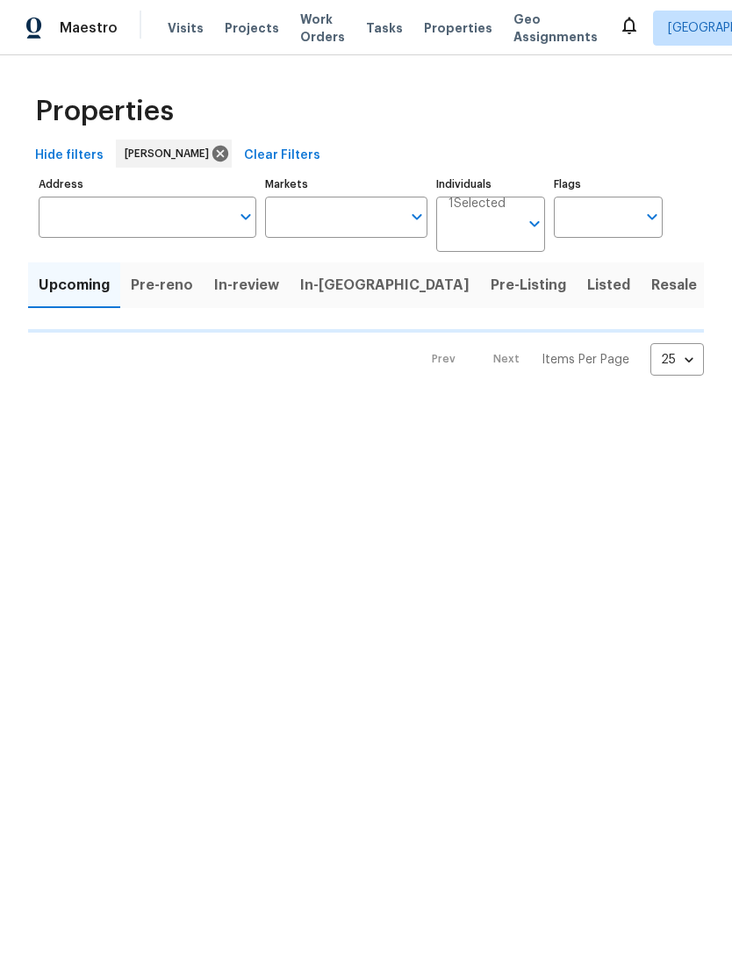
type input "100"
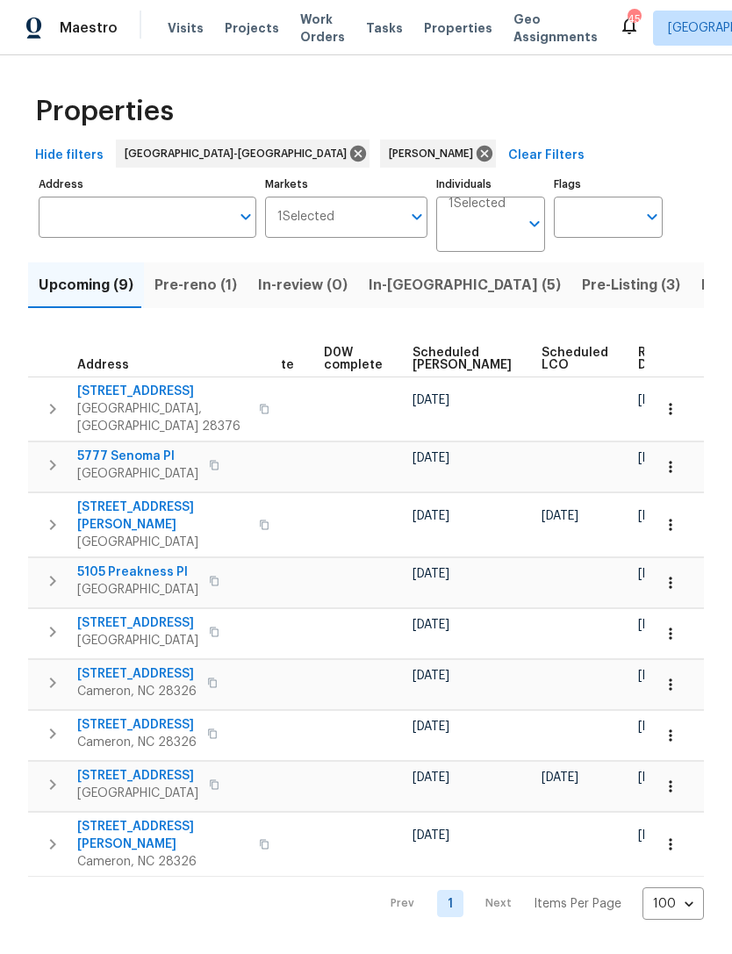
scroll to position [0, 442]
click at [420, 363] on span "Scheduled [PERSON_NAME]" at bounding box center [463, 359] width 99 height 25
